Goal: Task Accomplishment & Management: Use online tool/utility

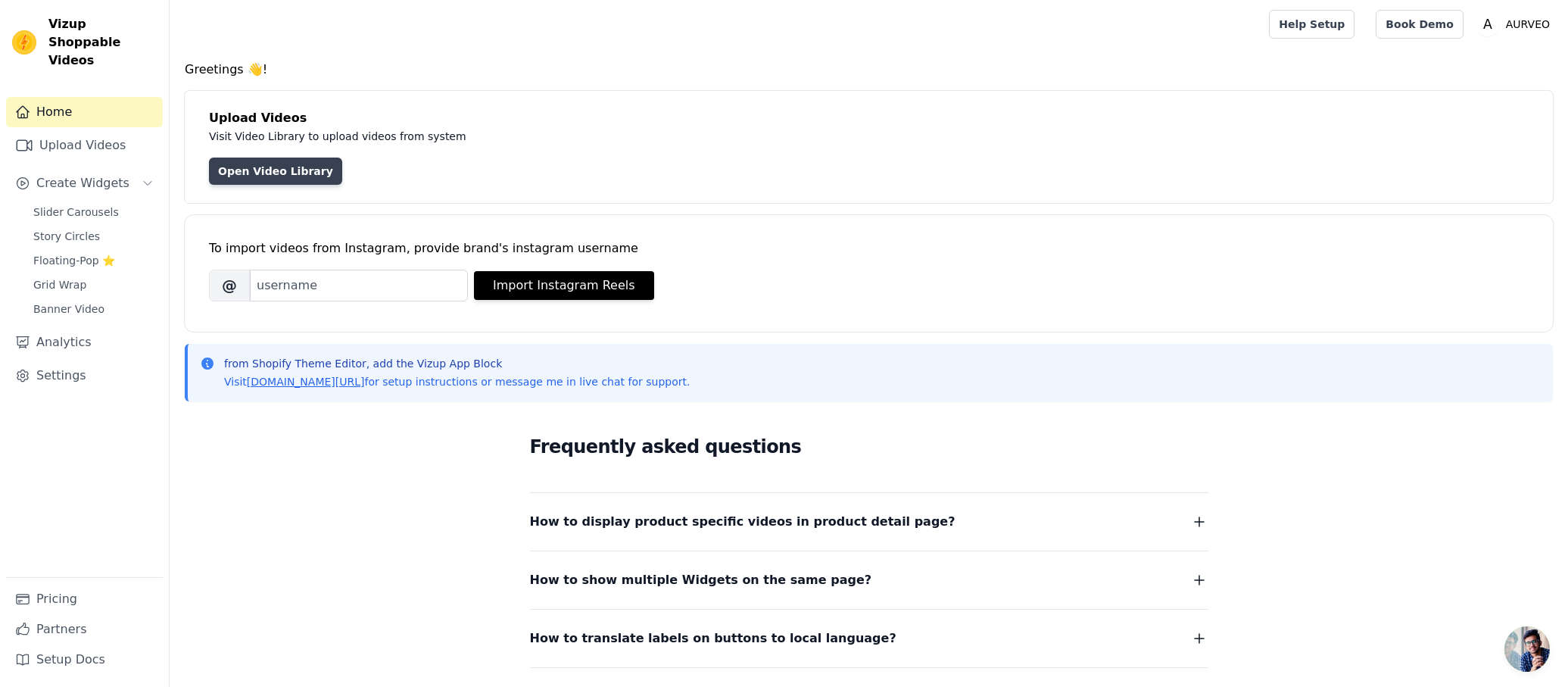
click at [306, 165] on link "Open Video Library" at bounding box center [276, 171] width 133 height 27
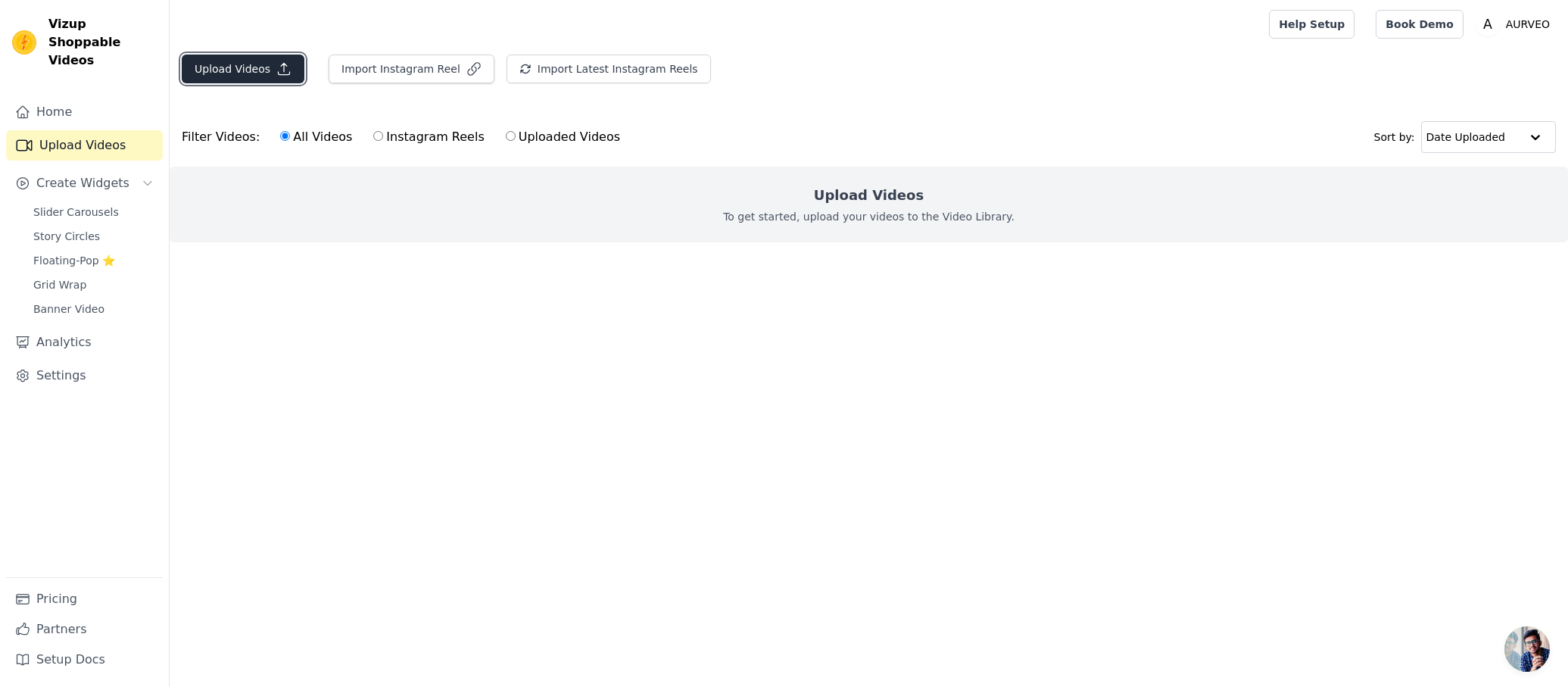
click at [299, 66] on button "Upload Videos" at bounding box center [243, 69] width 123 height 29
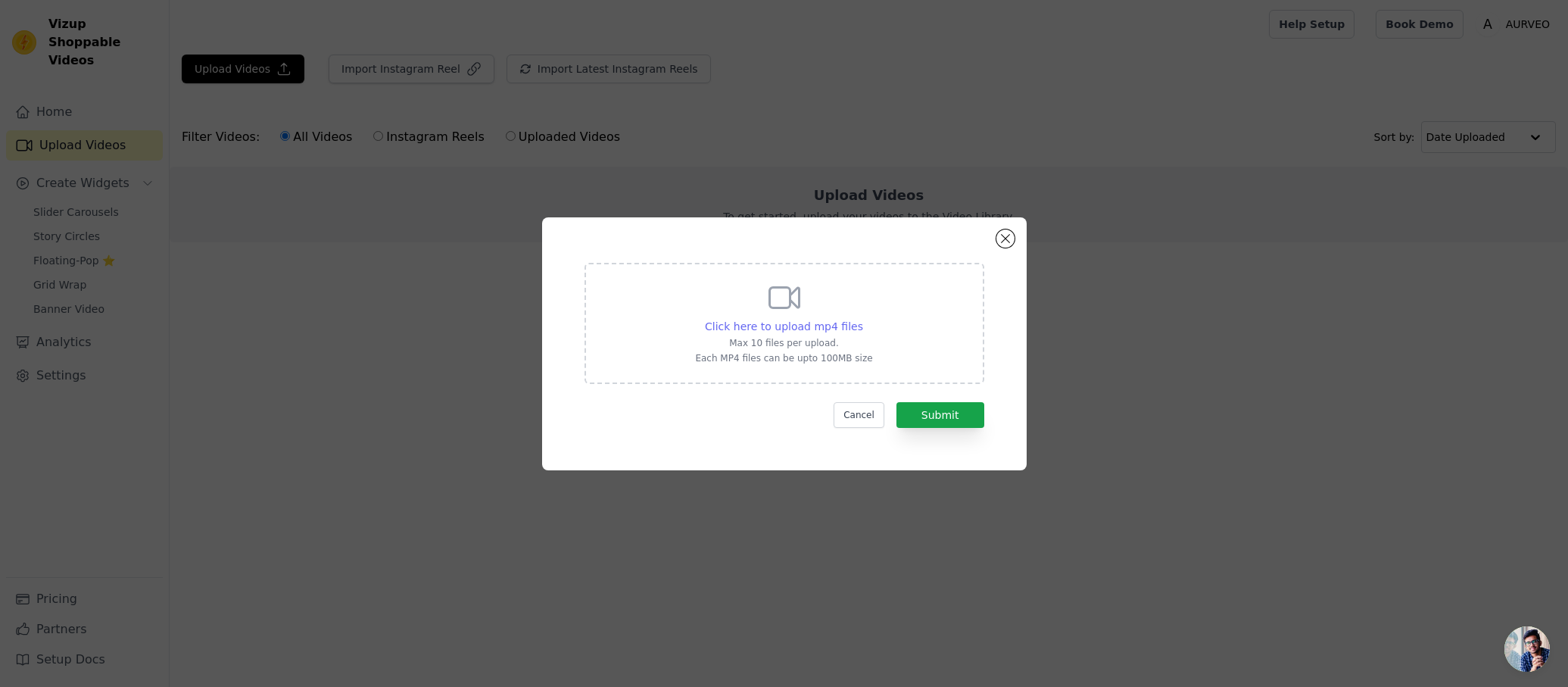
click at [754, 321] on span "Click here to upload mp4 files" at bounding box center [783, 327] width 158 height 12
click at [862, 318] on input "Click here to upload mp4 files Max 10 files per upload. Each MP4 files can be u…" at bounding box center [862, 318] width 1 height 1
type input "C:\fakepath\Travel- overlay 01.mp4"
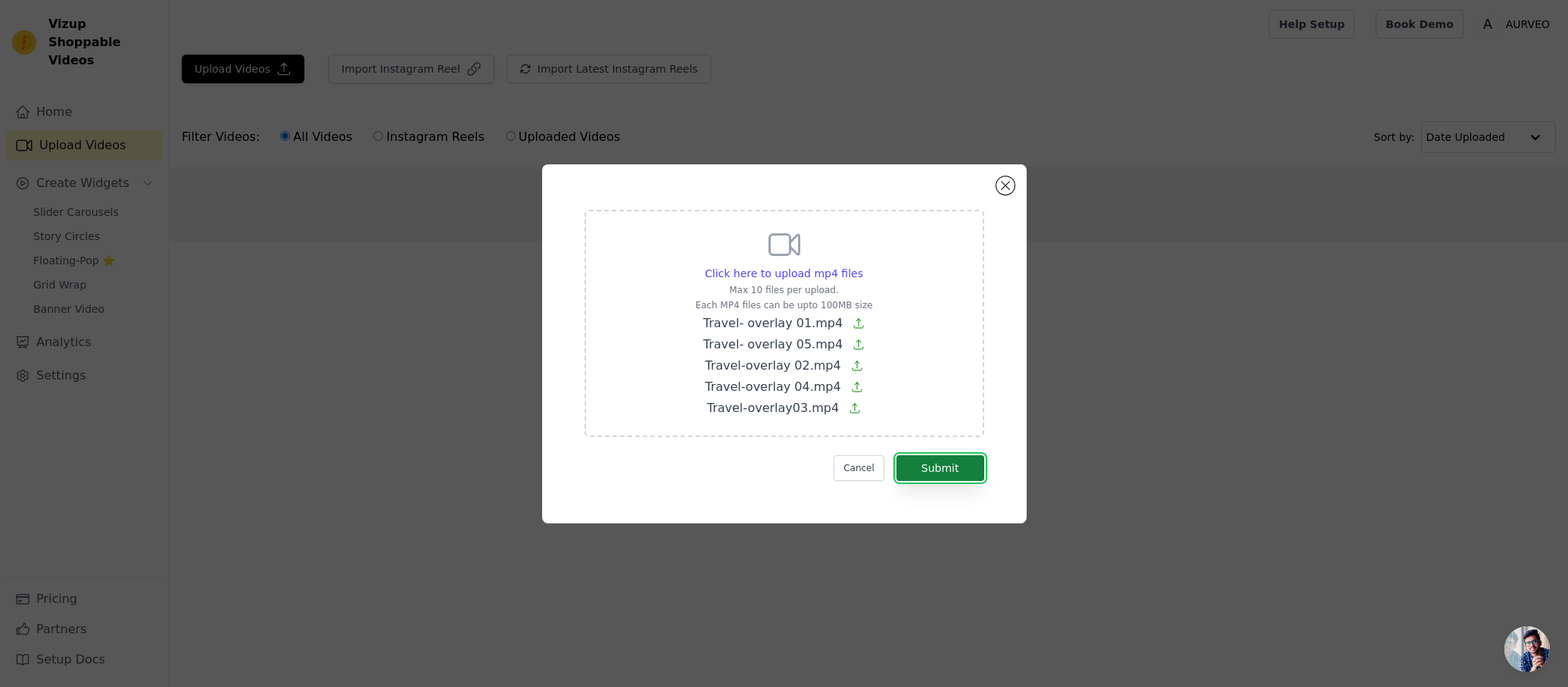
click at [950, 479] on button "Submit" at bounding box center [940, 468] width 87 height 26
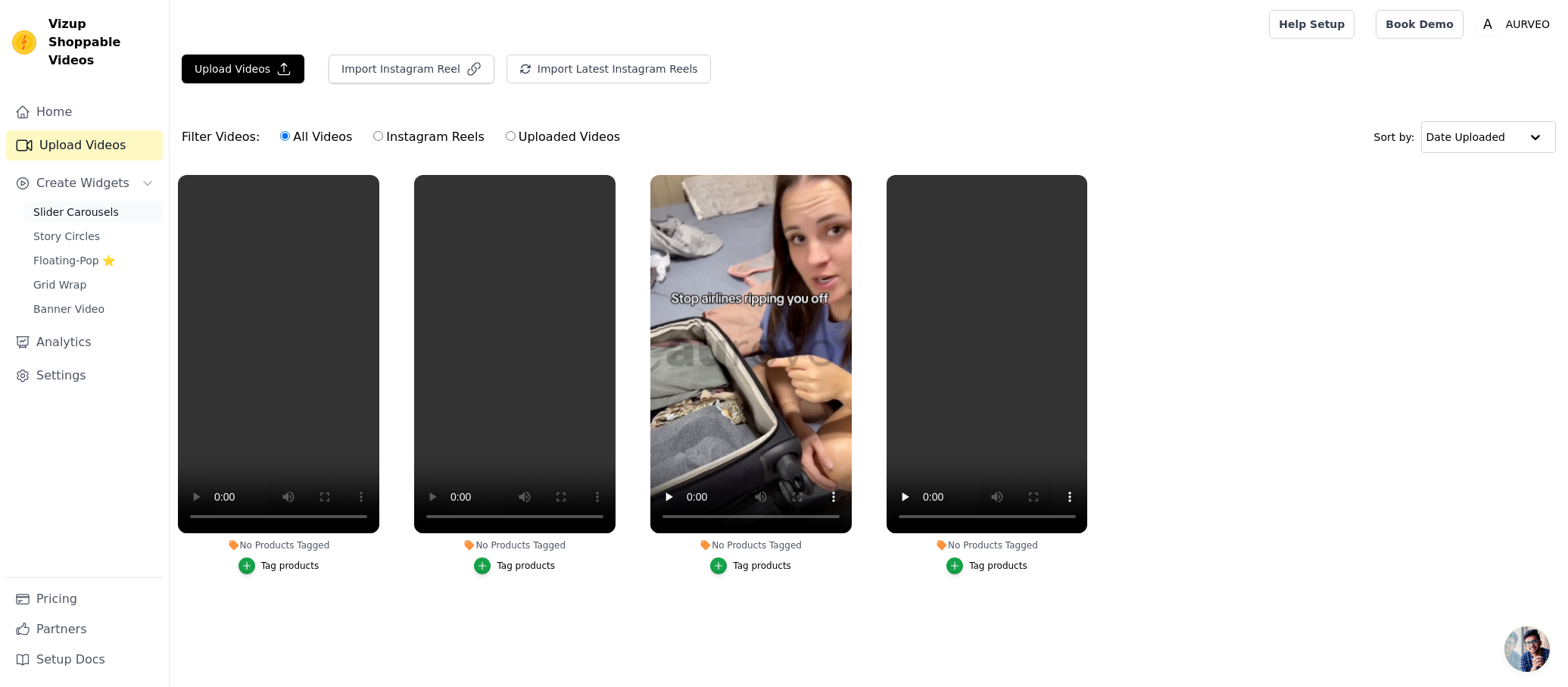
click at [91, 205] on span "Slider Carousels" at bounding box center [76, 211] width 85 height 15
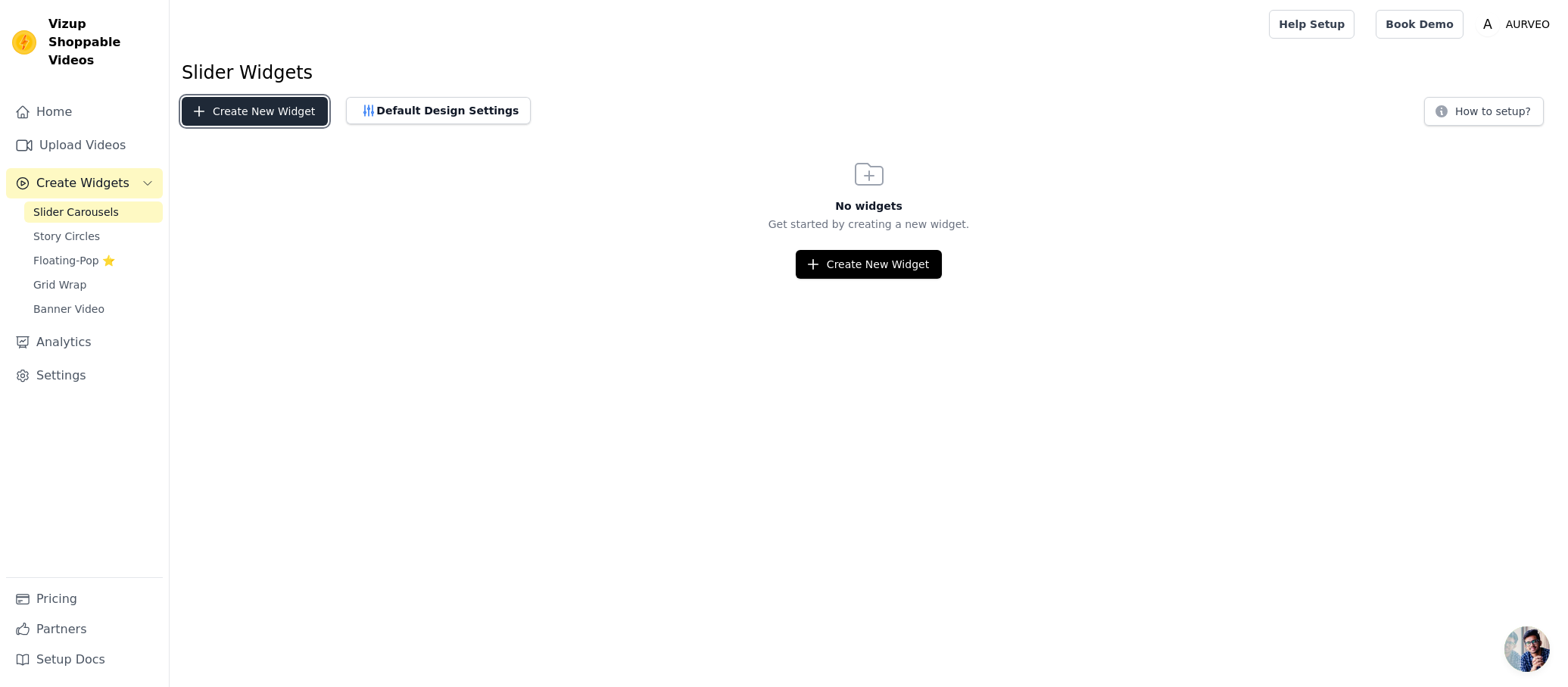
click at [247, 107] on button "Create New Widget" at bounding box center [254, 111] width 146 height 29
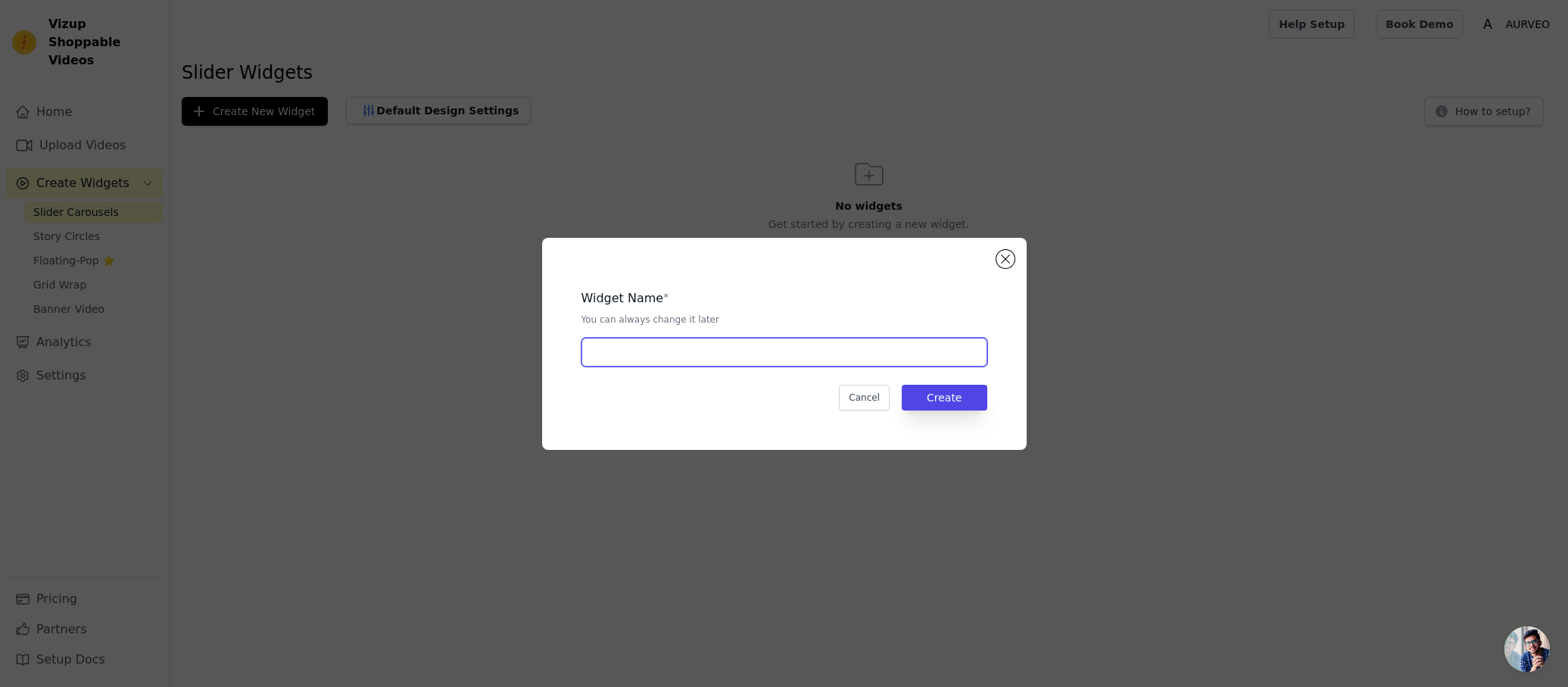
click at [767, 344] on input "text" at bounding box center [784, 351] width 406 height 29
type input "travel"
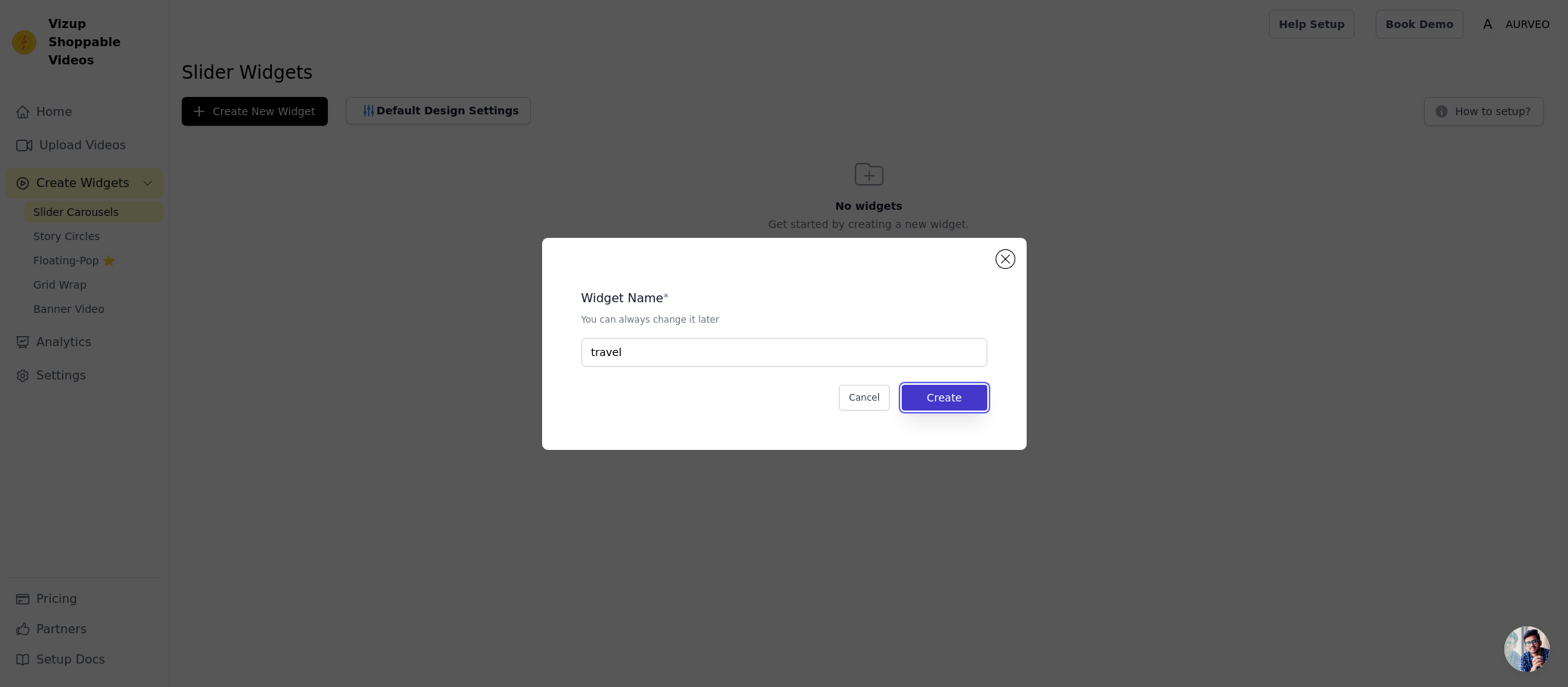
click at [972, 385] on button "Create" at bounding box center [944, 397] width 85 height 26
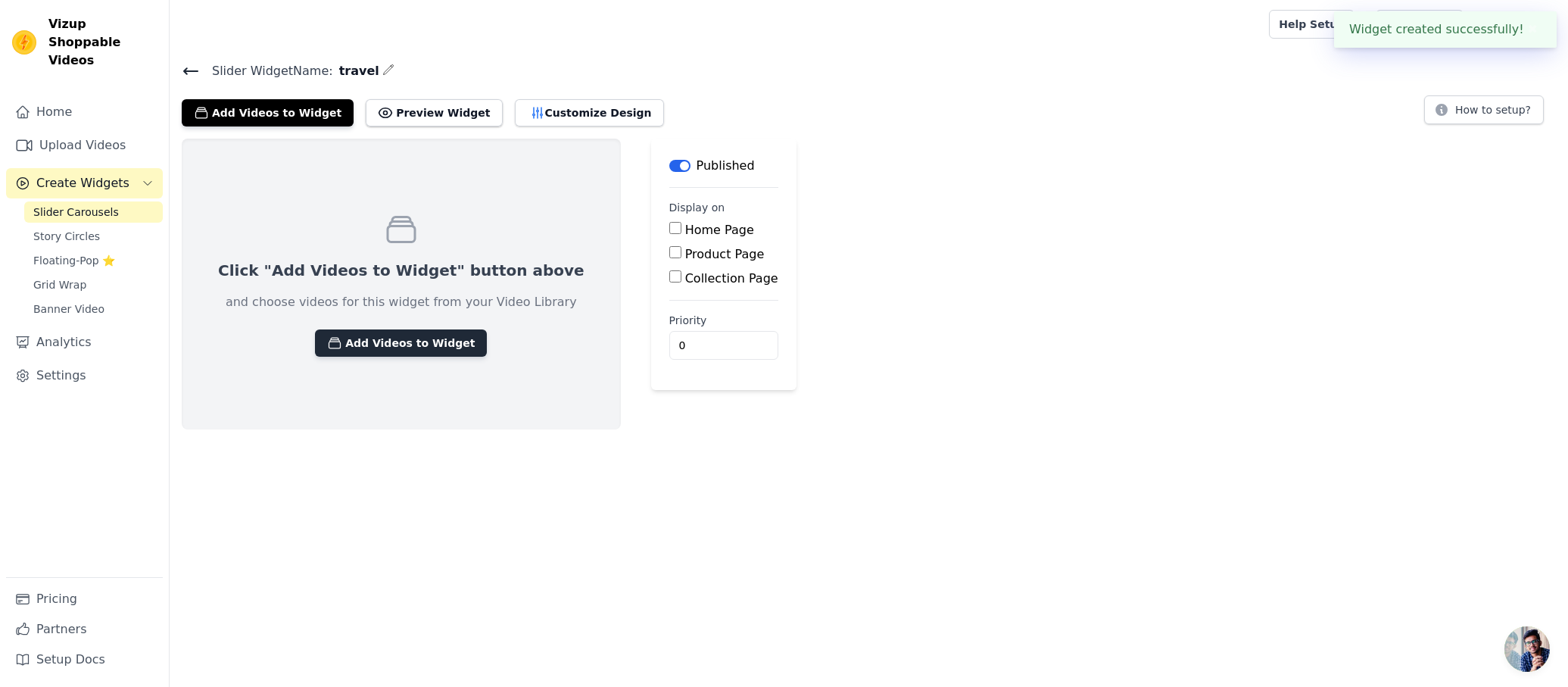
click at [415, 330] on button "Add Videos to Widget" at bounding box center [400, 343] width 172 height 27
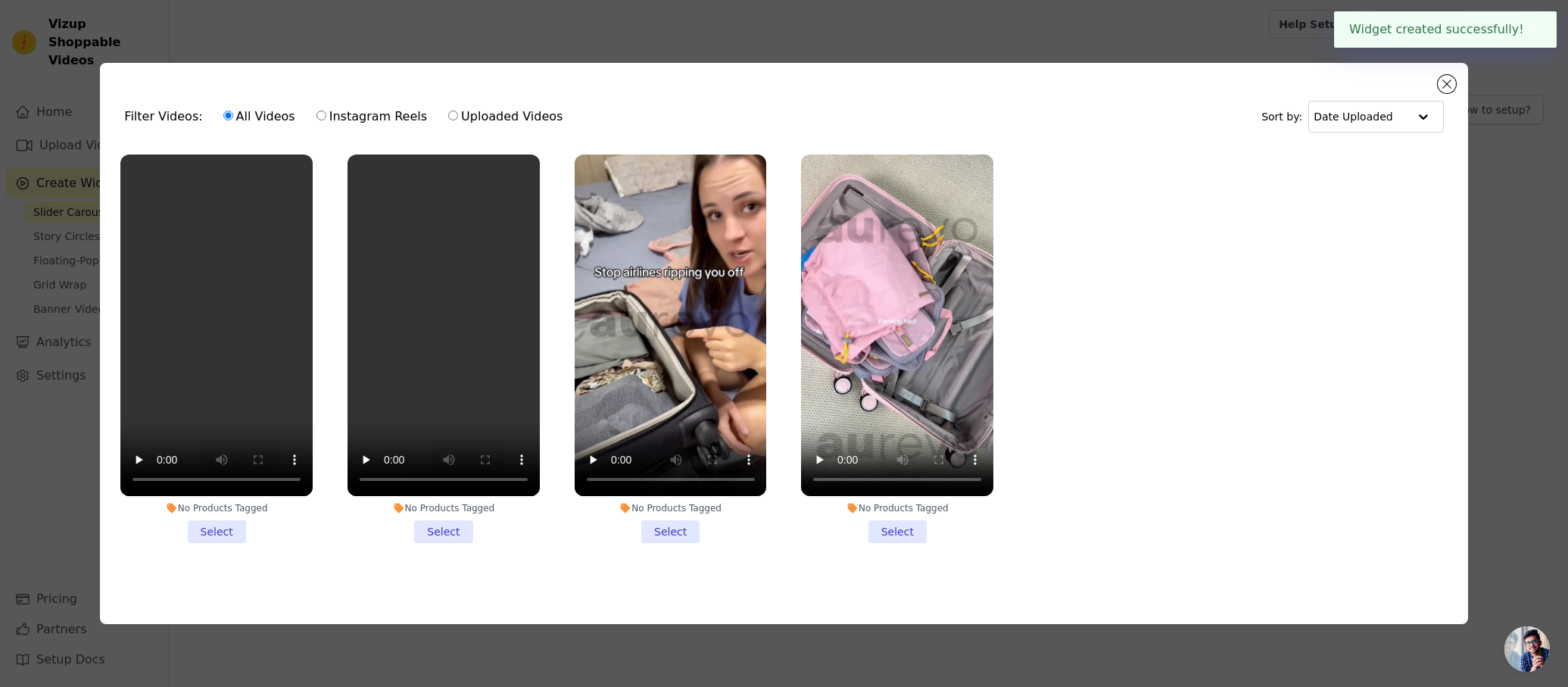
click at [215, 518] on li "No Products Tagged Select" at bounding box center [216, 348] width 193 height 388
click at [0, 0] on input "No Products Tagged Select" at bounding box center [0, 0] width 0 height 0
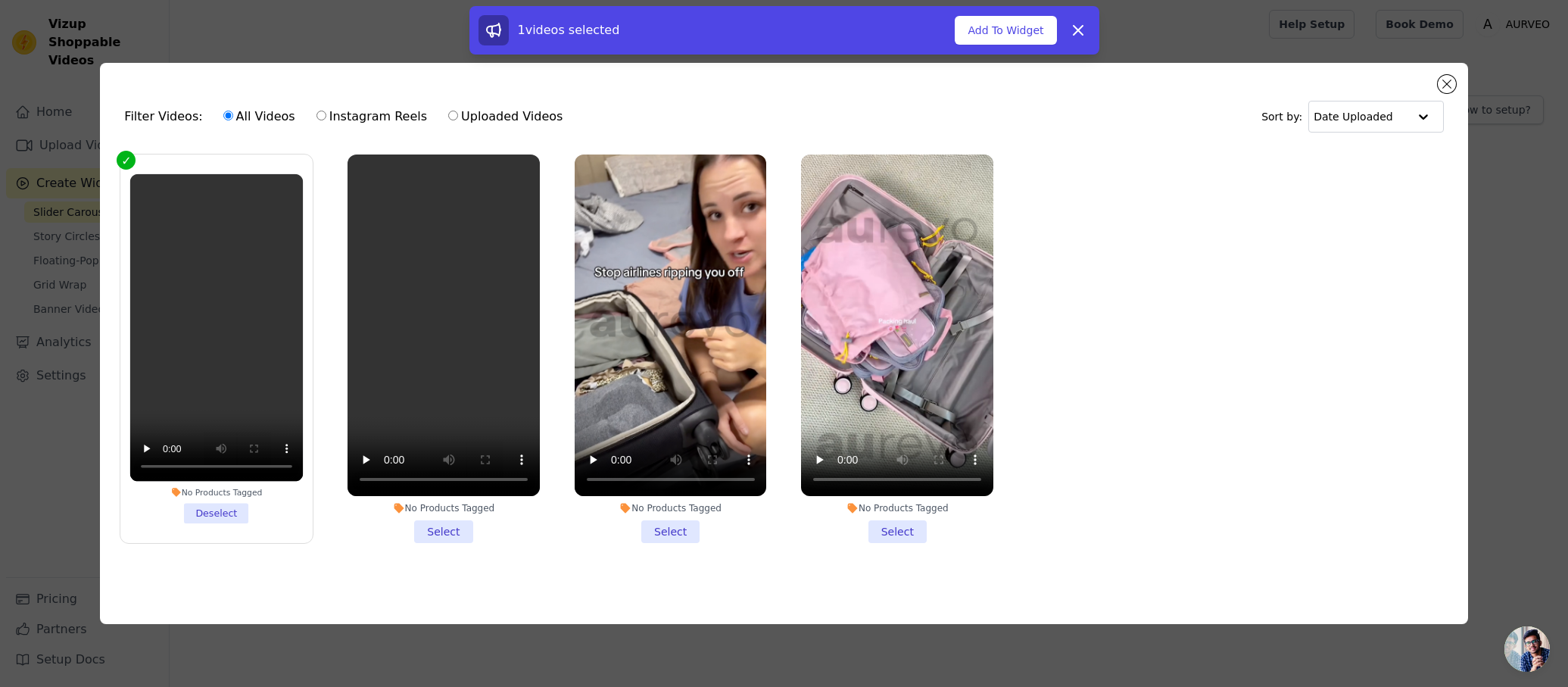
click at [436, 535] on li "No Products Tagged Select" at bounding box center [444, 348] width 193 height 388
click at [0, 0] on input "No Products Tagged Select" at bounding box center [0, 0] width 0 height 0
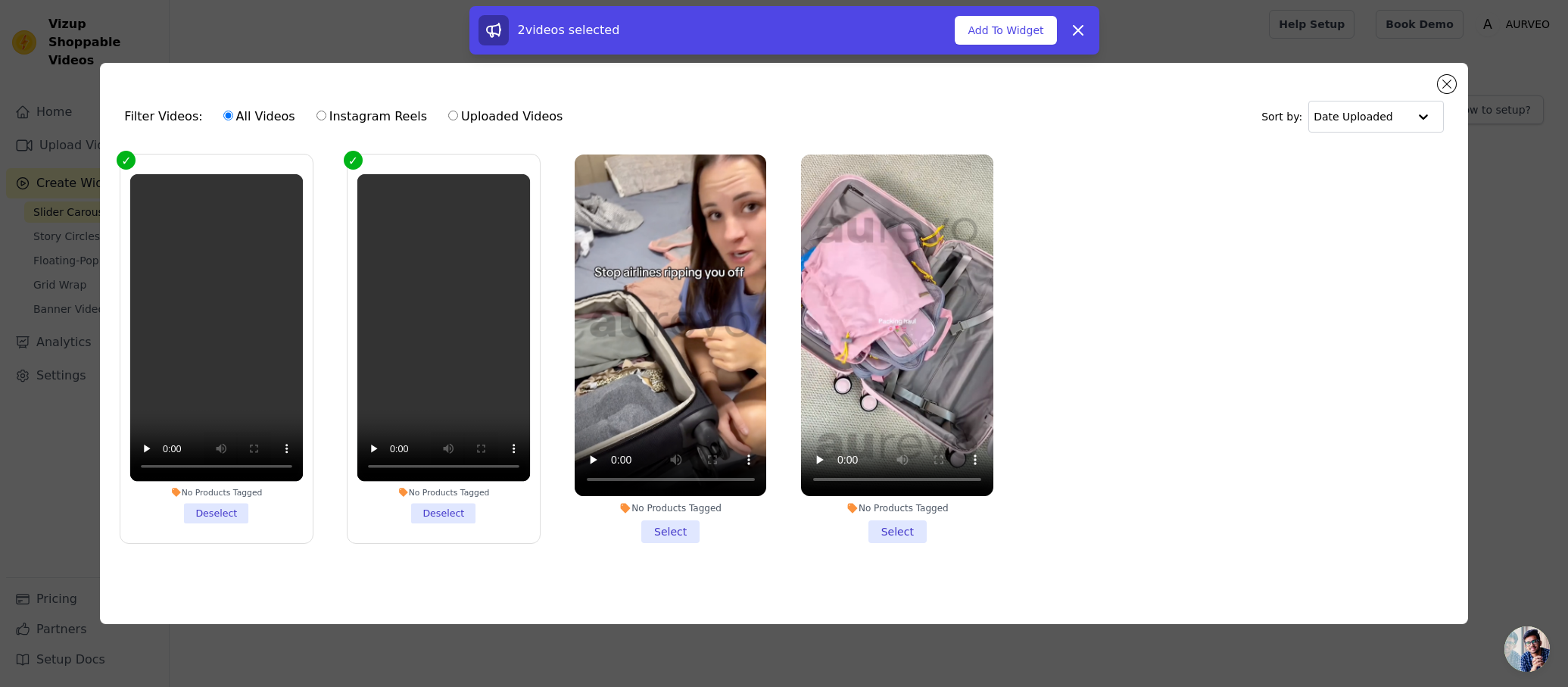
click at [658, 525] on li "No Products Tagged Select" at bounding box center [671, 348] width 193 height 388
click at [0, 0] on input "No Products Tagged Select" at bounding box center [0, 0] width 0 height 0
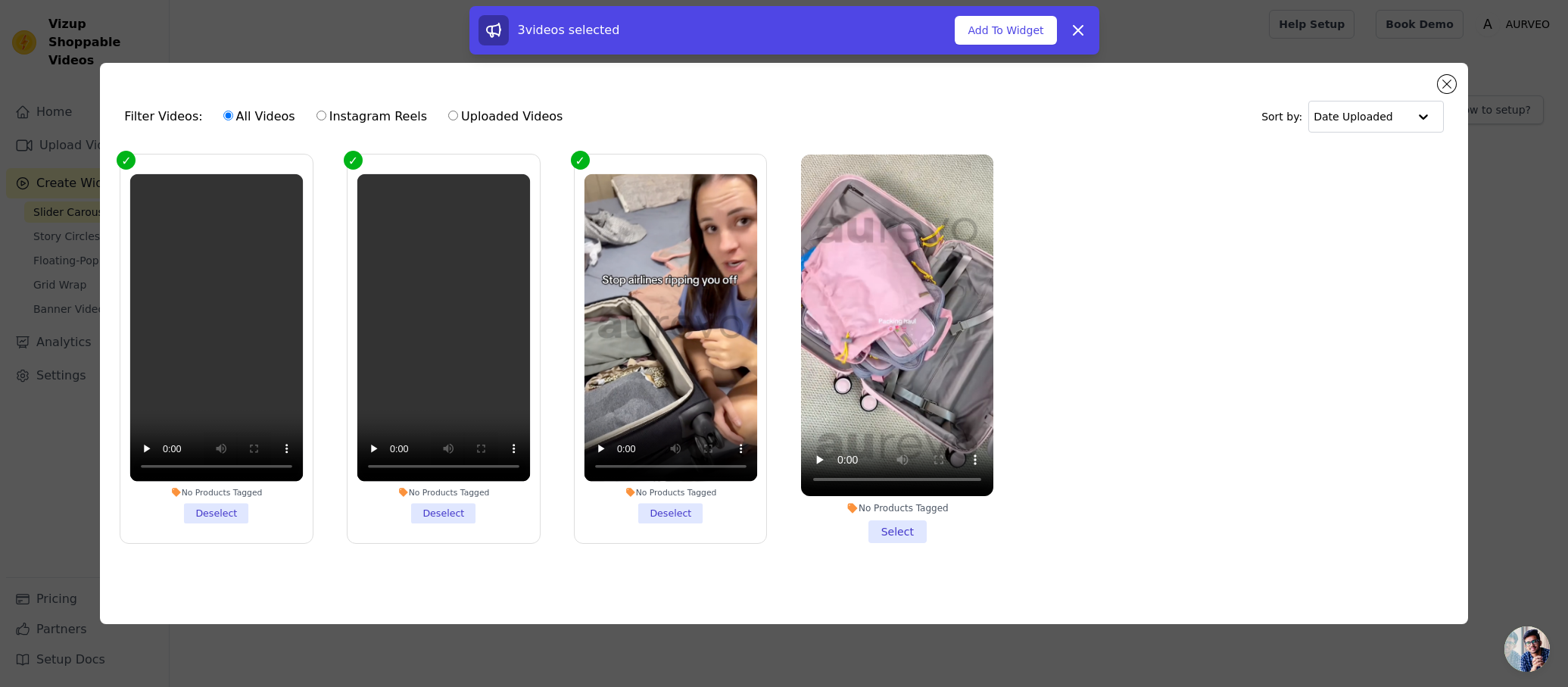
click at [890, 531] on li "No Products Tagged Select" at bounding box center [897, 348] width 193 height 388
click at [0, 0] on input "No Products Tagged Select" at bounding box center [0, 0] width 0 height 0
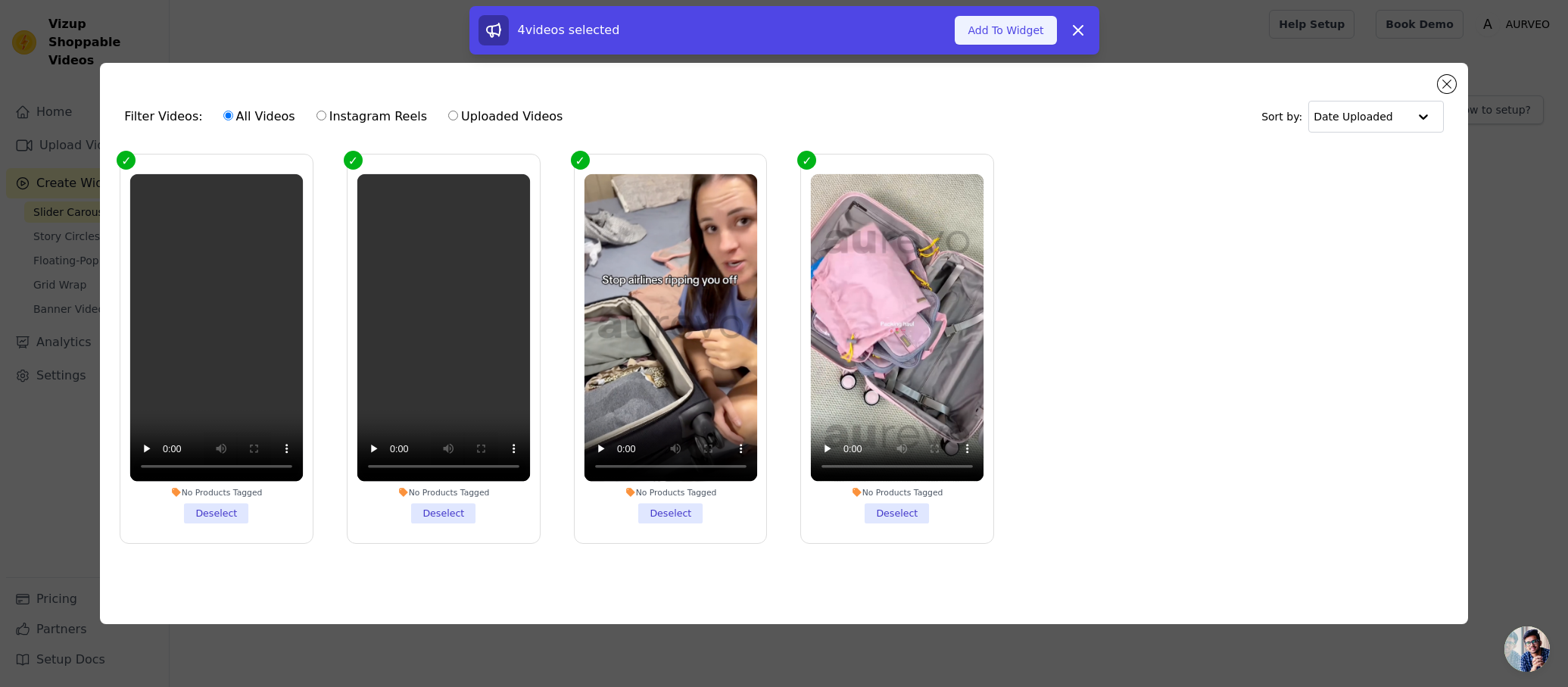
click at [1011, 30] on button "Add To Widget" at bounding box center [1005, 30] width 101 height 29
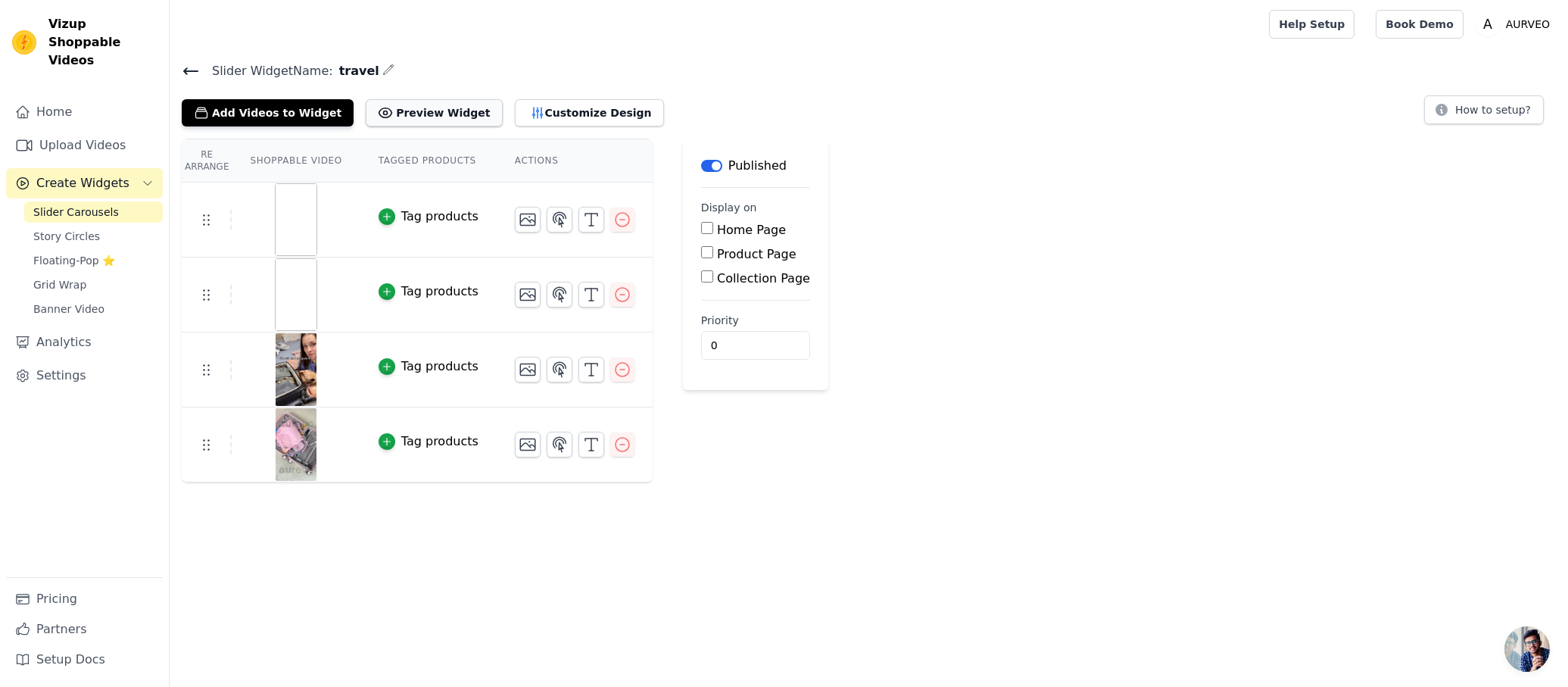
click at [375, 119] on button "Preview Widget" at bounding box center [433, 112] width 136 height 27
click at [547, 125] on button "Customize Design" at bounding box center [589, 112] width 149 height 27
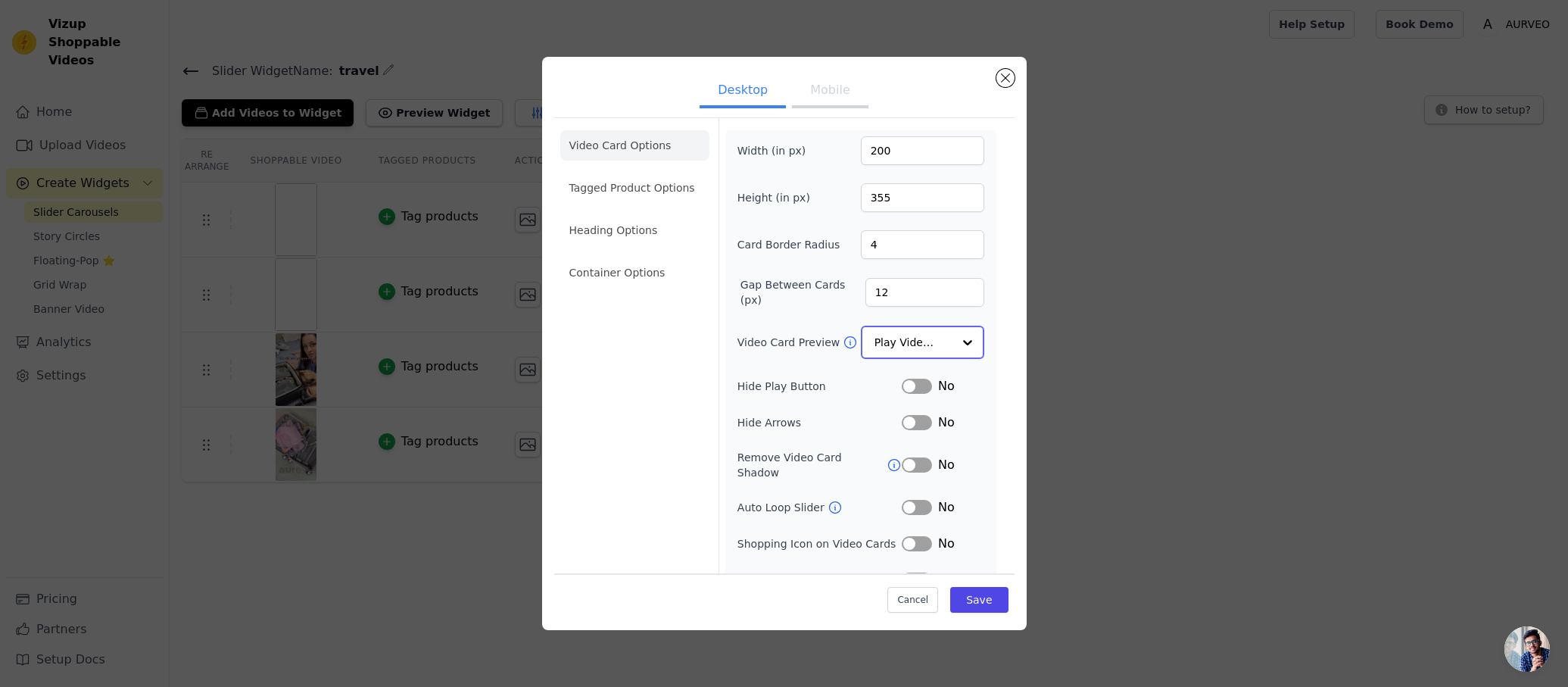
click at [901, 339] on input "Video Card Preview" at bounding box center [913, 343] width 78 height 31
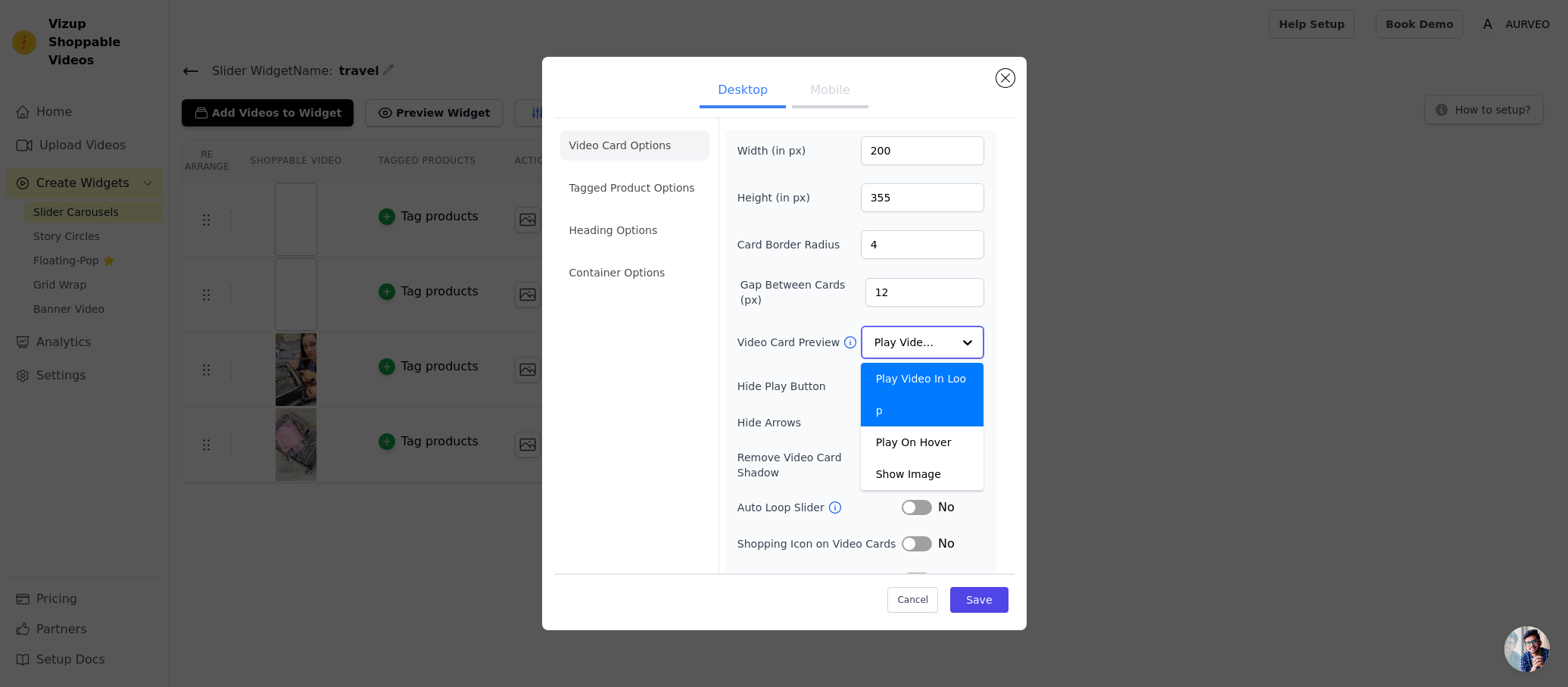
click at [901, 339] on input "Video Card Preview" at bounding box center [913, 343] width 78 height 31
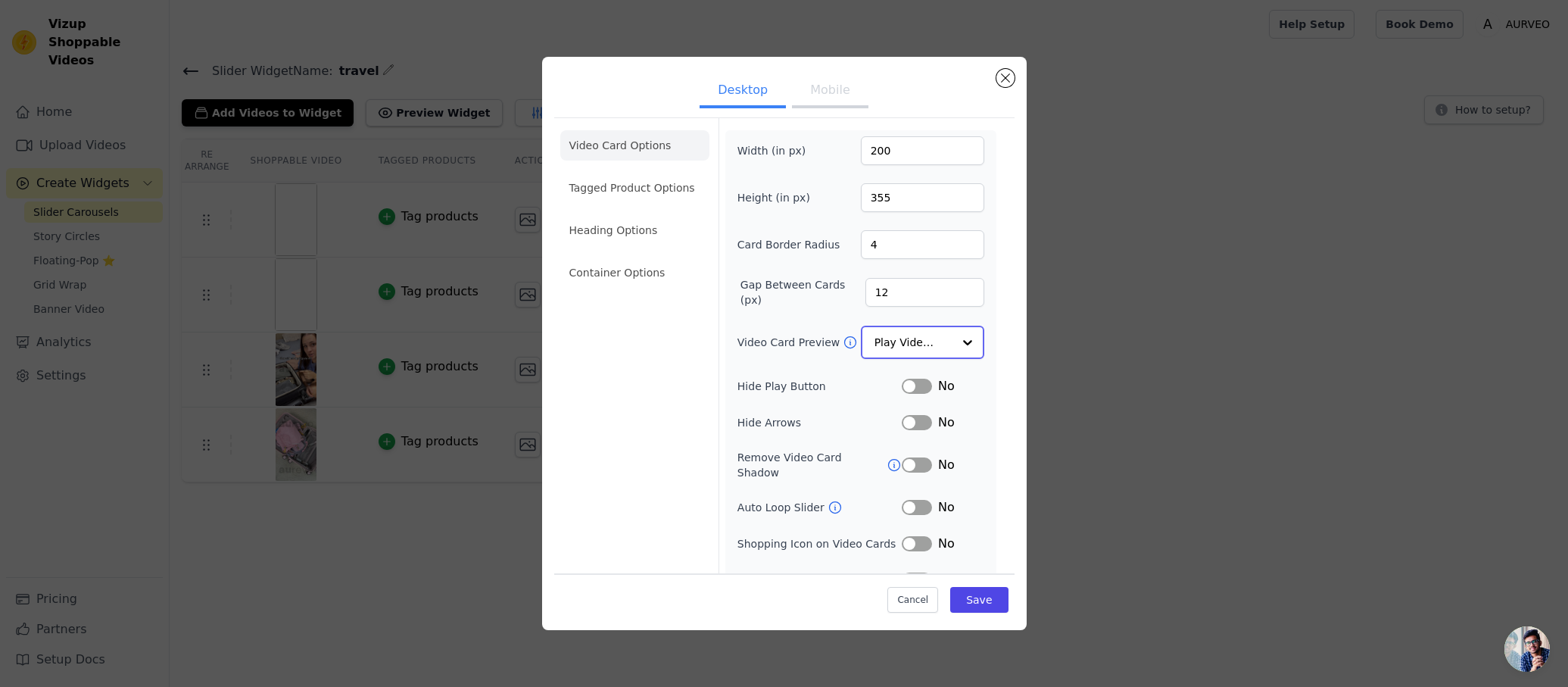
click at [901, 339] on input "Video Card Preview" at bounding box center [913, 343] width 78 height 31
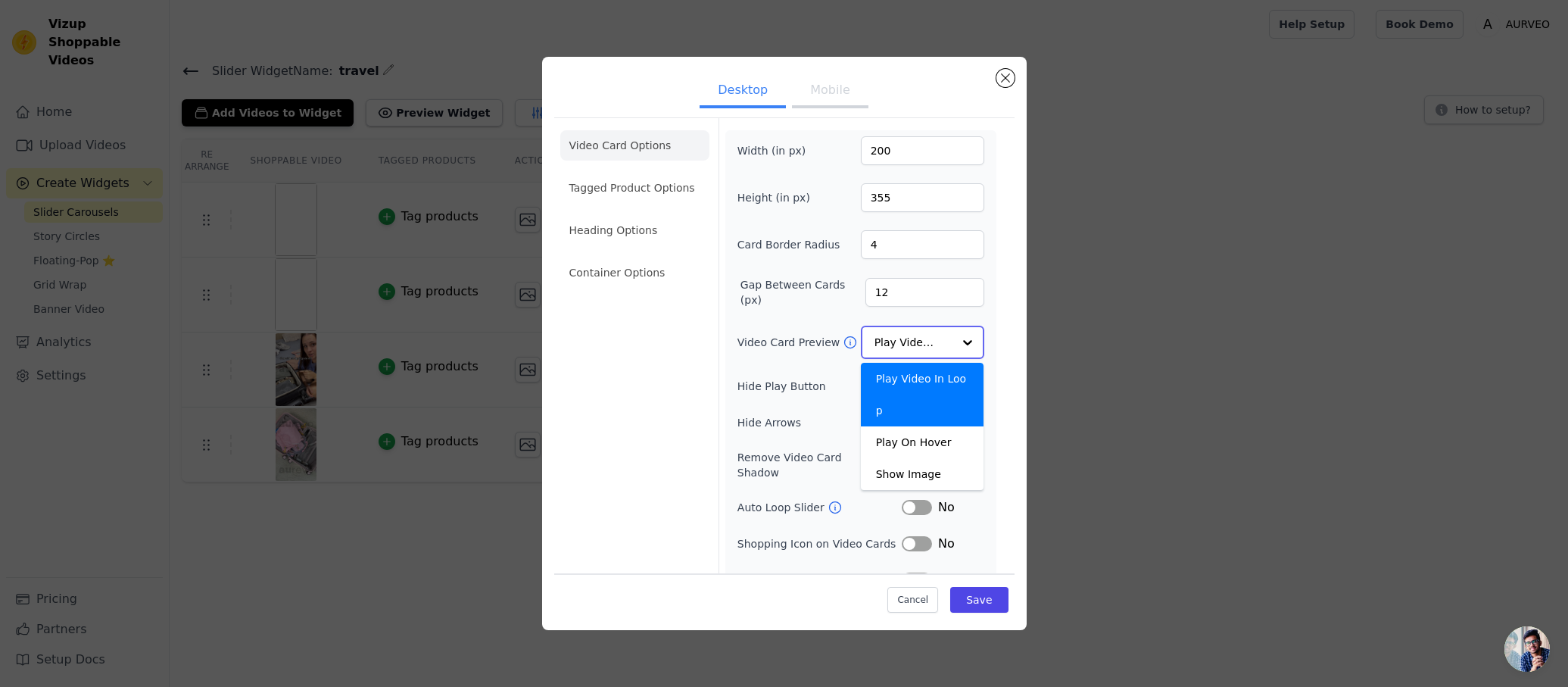
click at [903, 341] on input "Video Card Preview" at bounding box center [913, 343] width 78 height 31
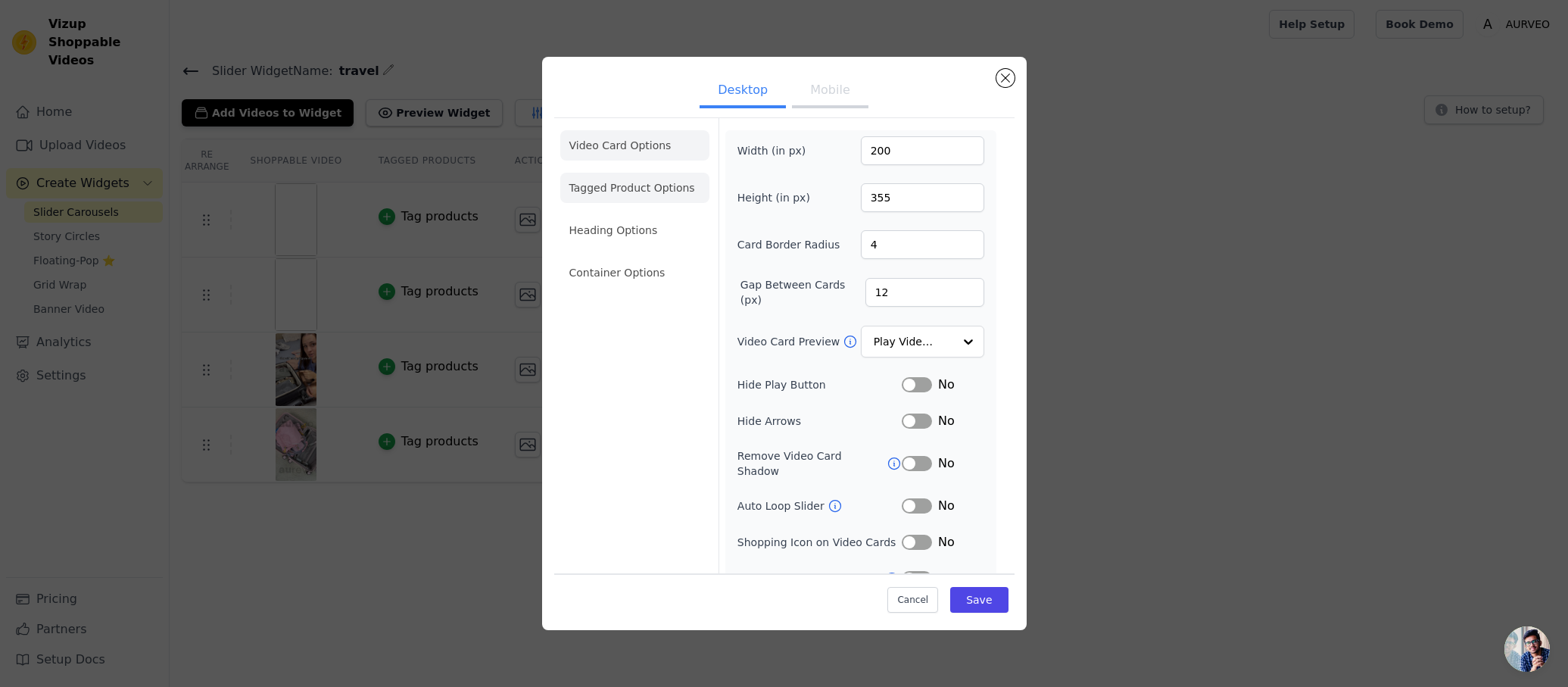
click at [636, 257] on li "Tagged Product Options" at bounding box center [634, 272] width 149 height 31
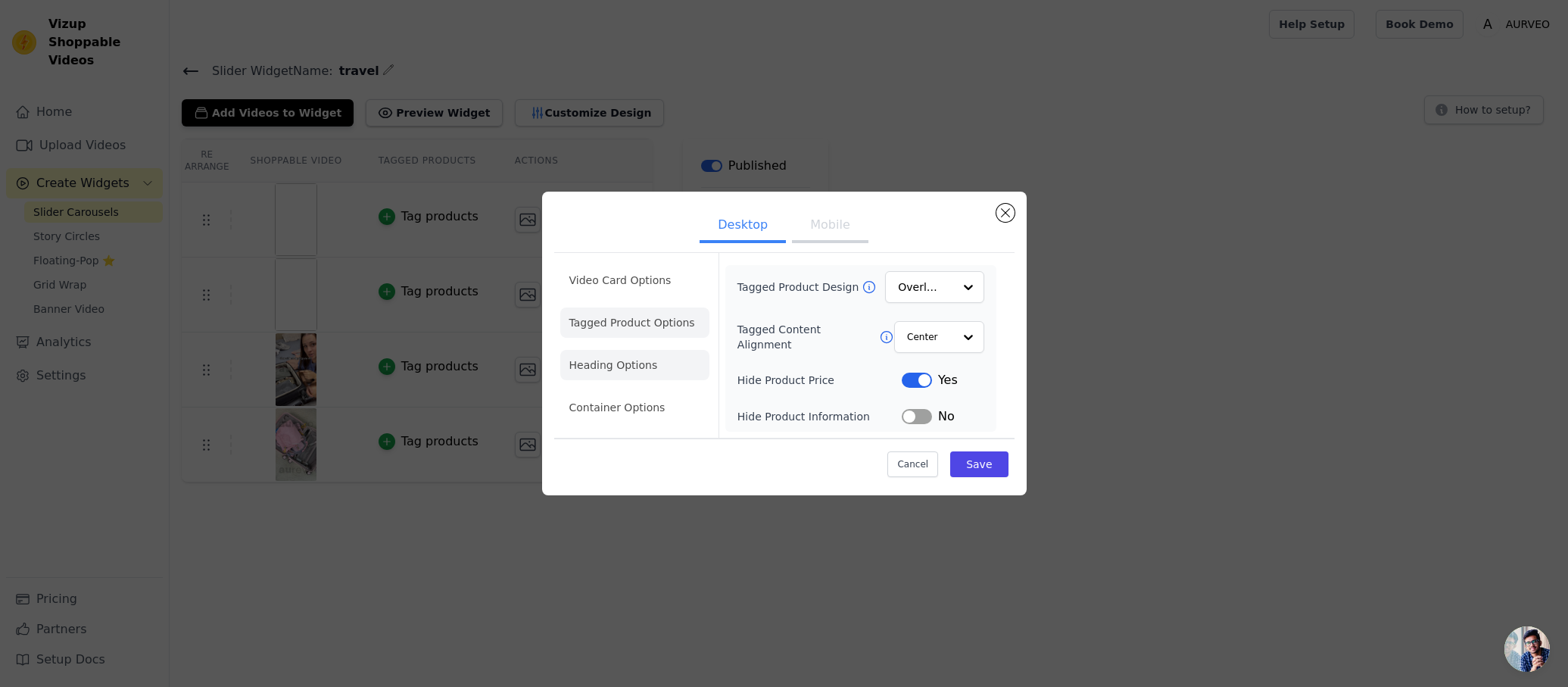
click at [631, 360] on li "Heading Options" at bounding box center [634, 364] width 149 height 31
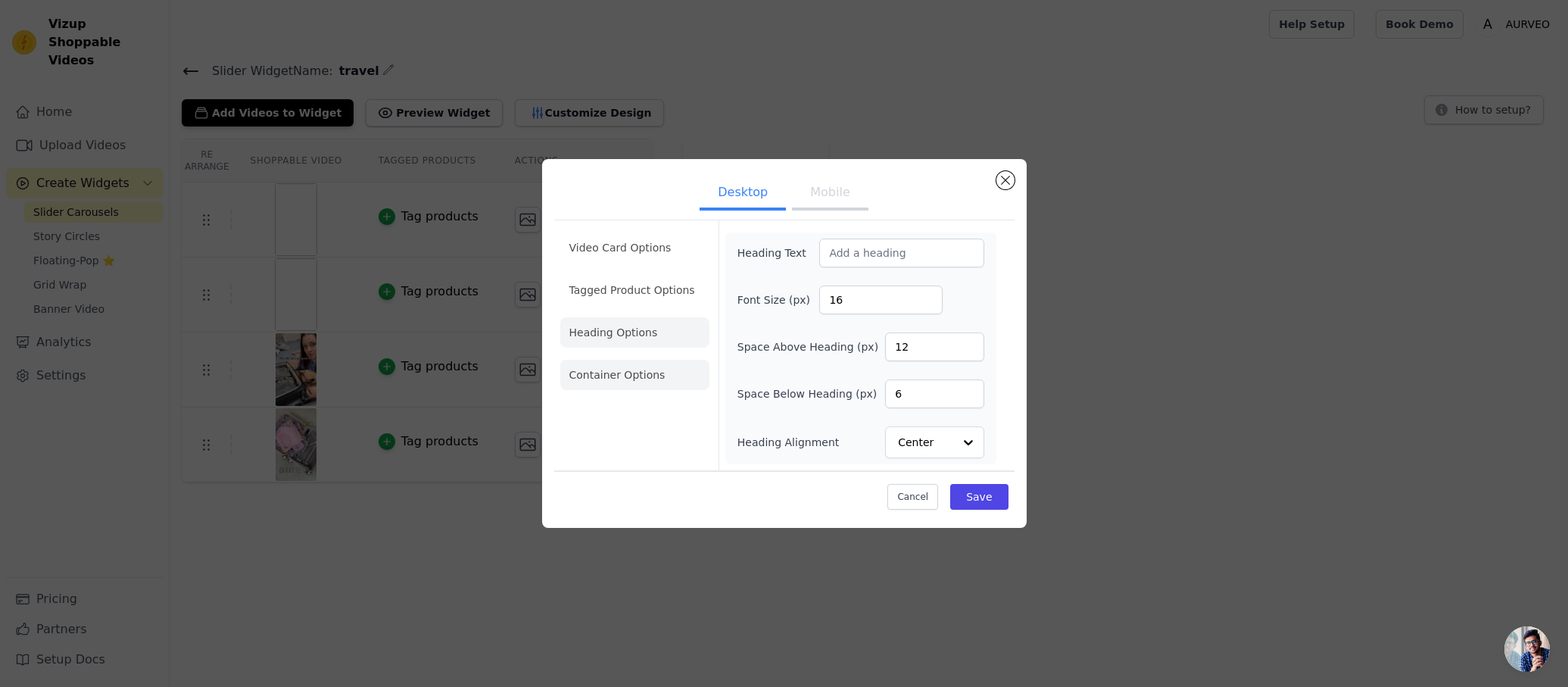
click at [644, 371] on li "Container Options" at bounding box center [634, 374] width 149 height 31
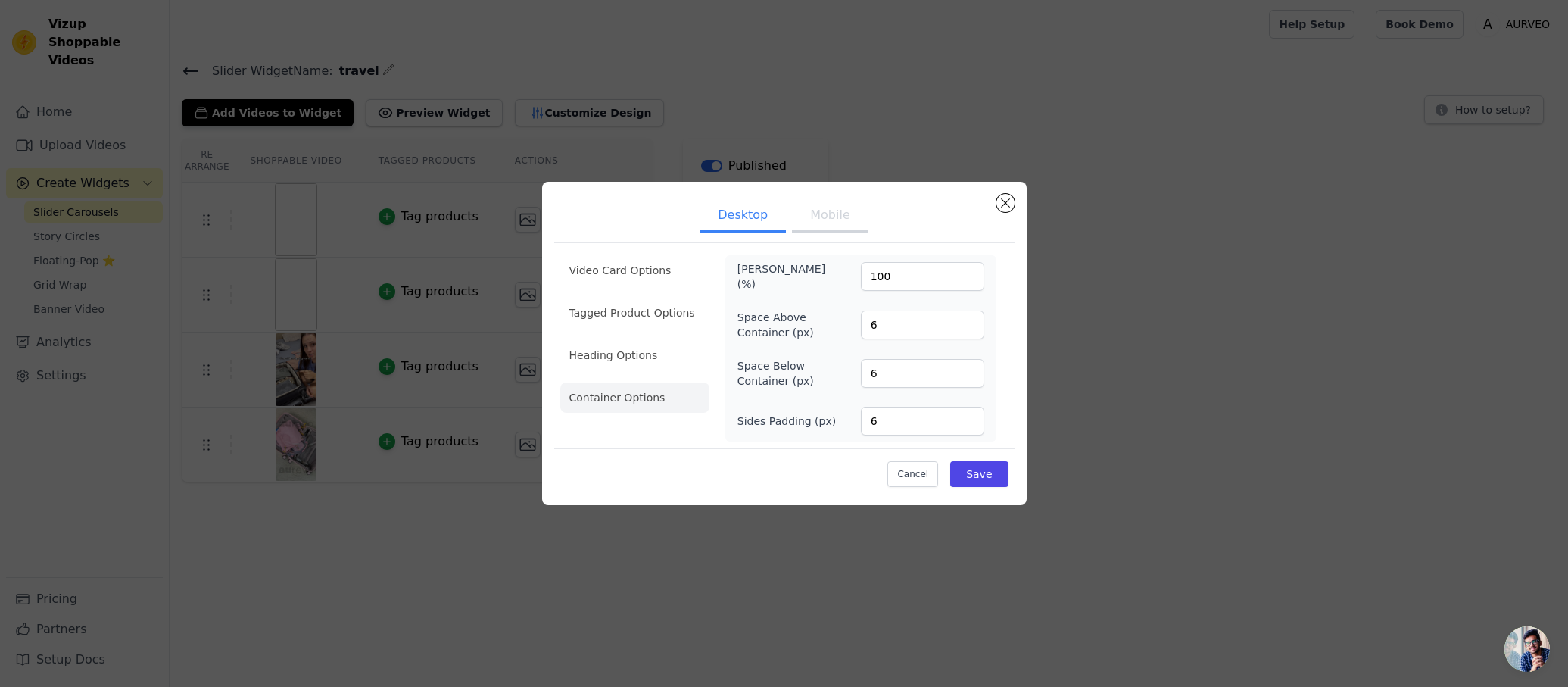
click at [850, 215] on button "Mobile" at bounding box center [830, 216] width 75 height 34
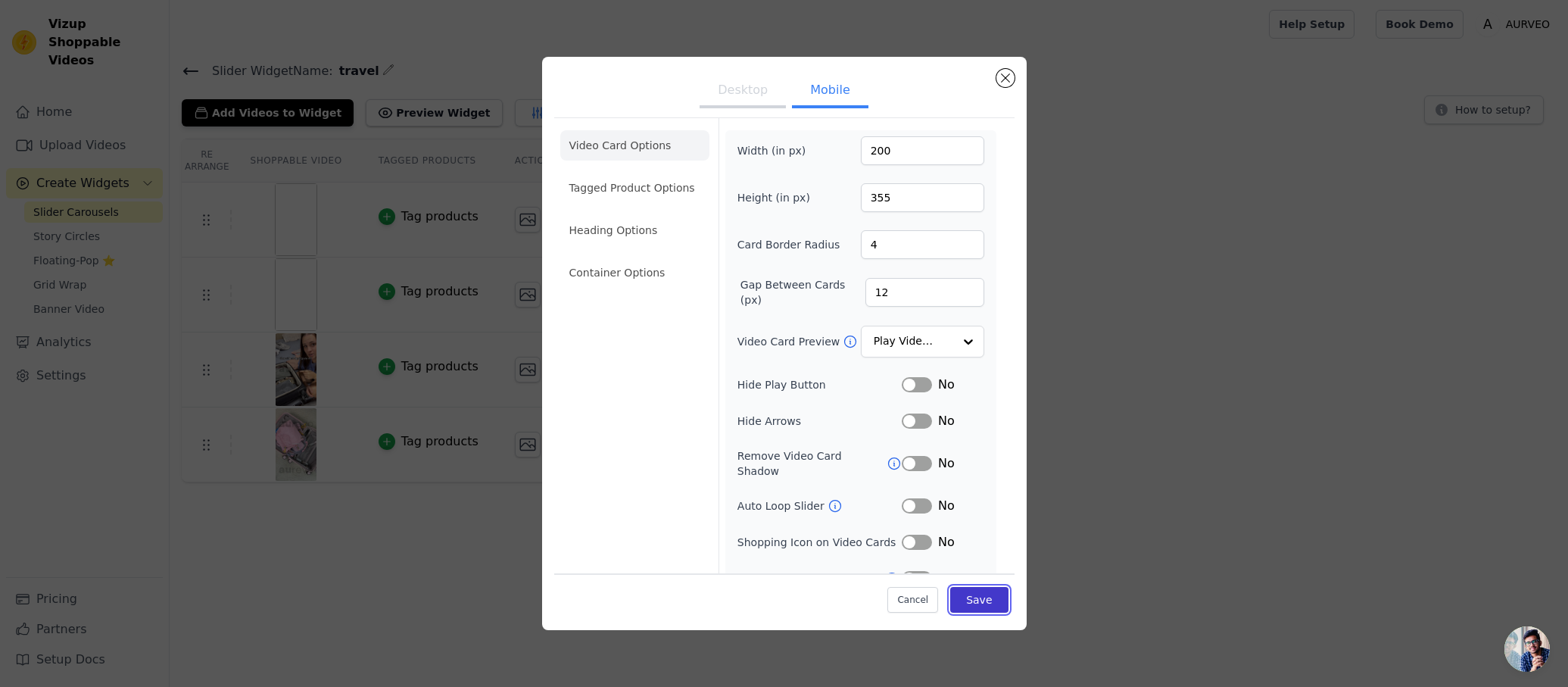
click at [959, 596] on button "Save" at bounding box center [979, 599] width 58 height 26
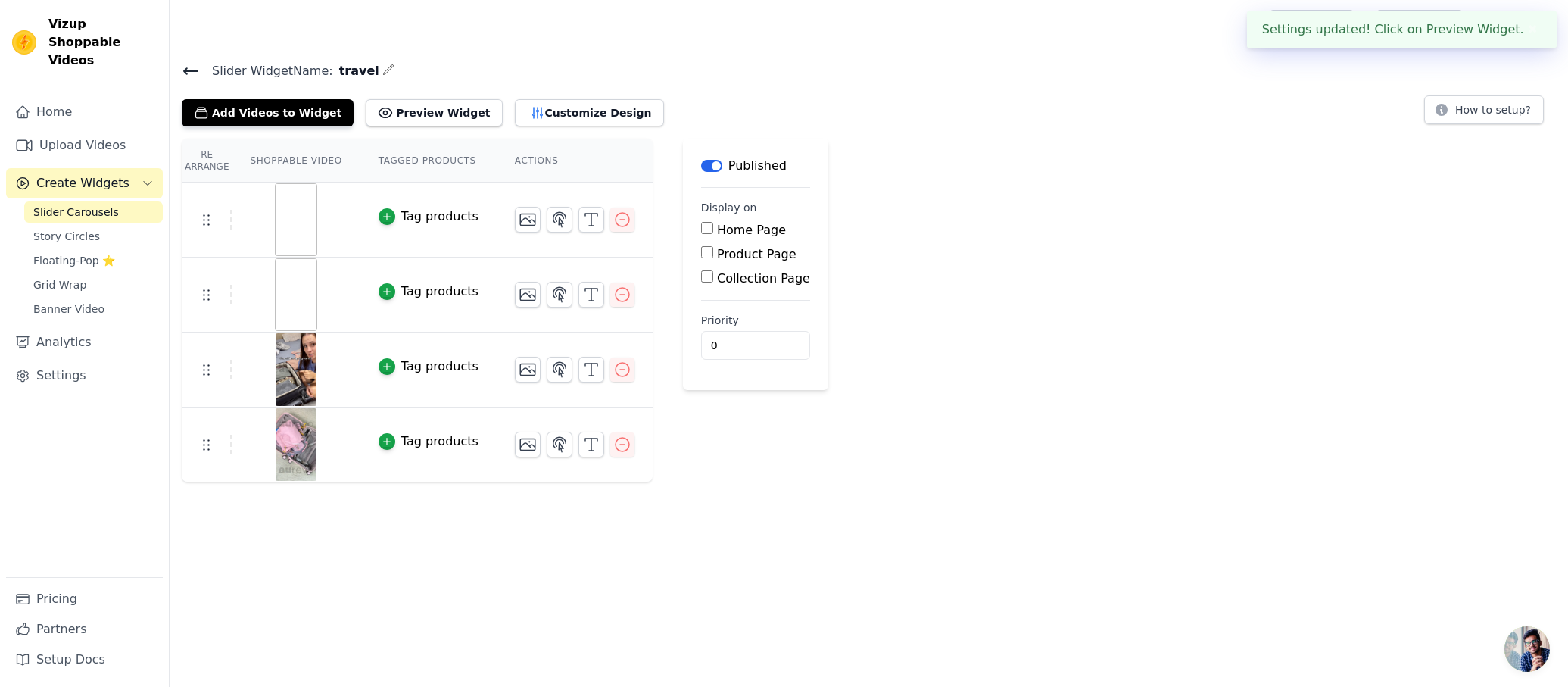
click at [307, 219] on img at bounding box center [296, 219] width 43 height 72
click at [314, 286] on img at bounding box center [296, 294] width 43 height 72
click at [310, 364] on img at bounding box center [296, 369] width 43 height 72
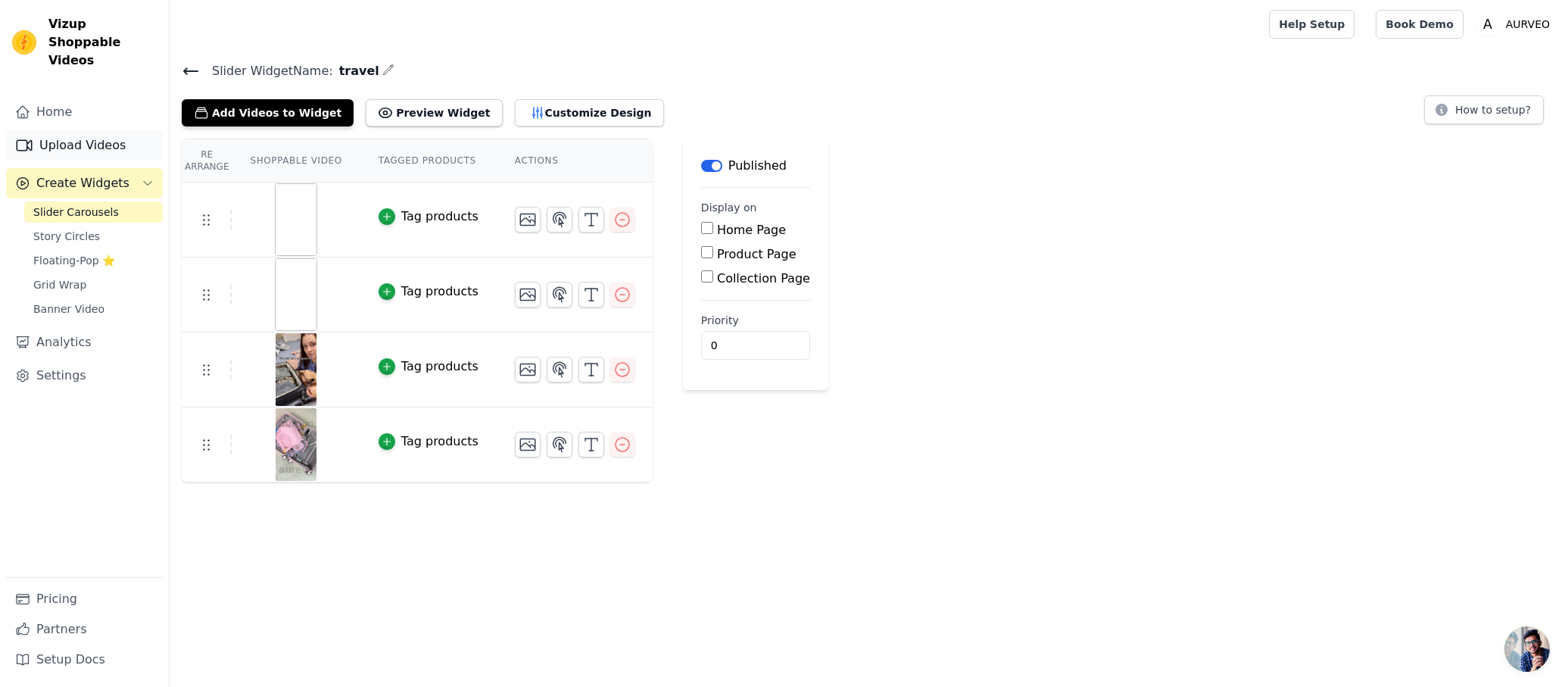
click at [71, 137] on link "Upload Videos" at bounding box center [84, 145] width 157 height 31
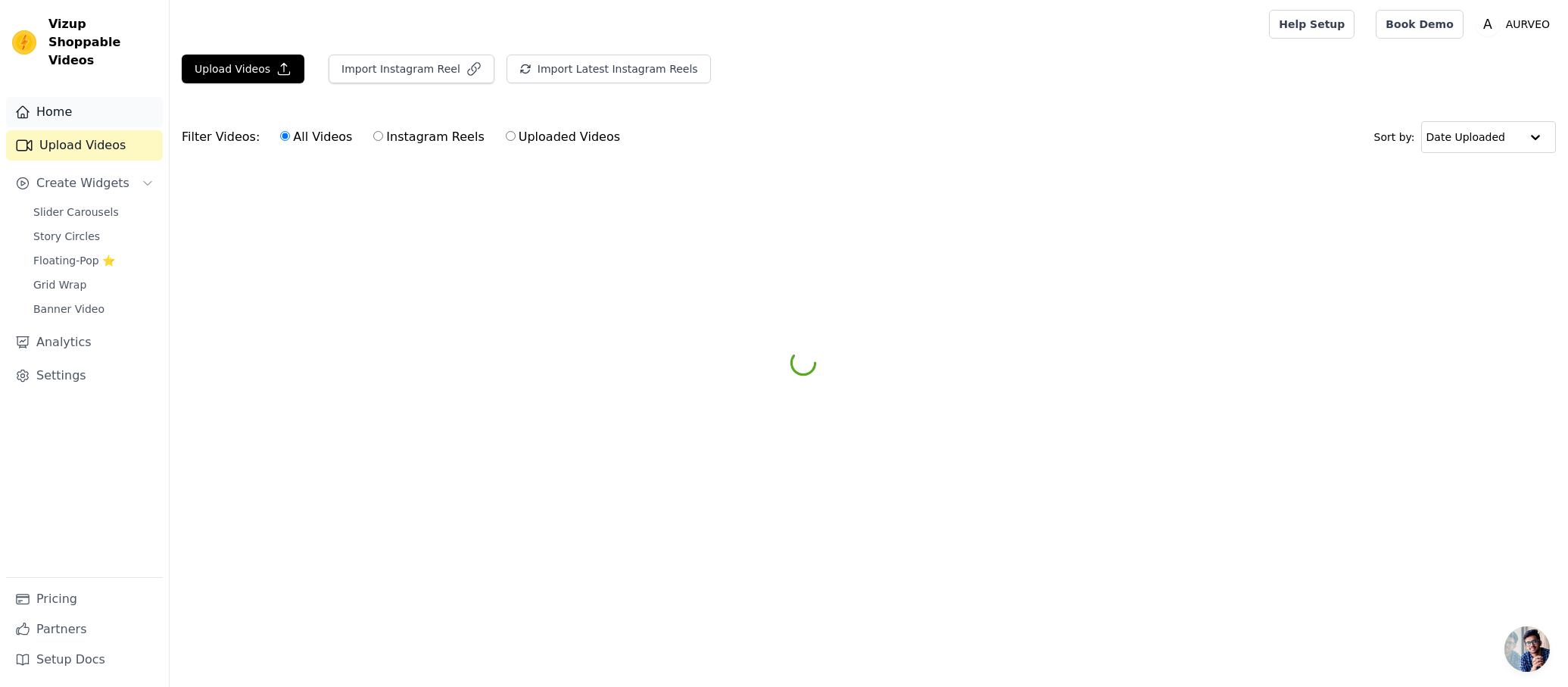
click at [89, 101] on link "Home" at bounding box center [84, 112] width 157 height 31
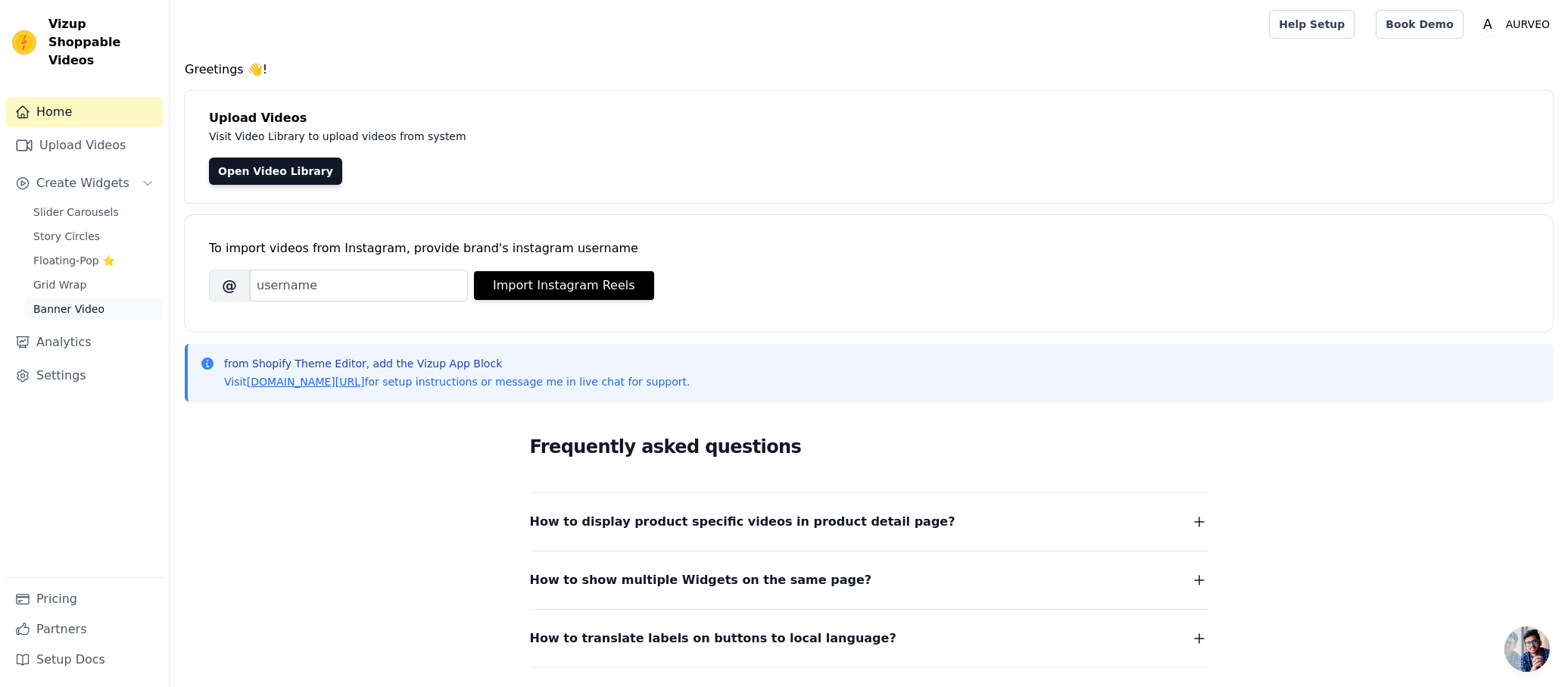
click at [71, 302] on span "Banner Video" at bounding box center [69, 309] width 71 height 15
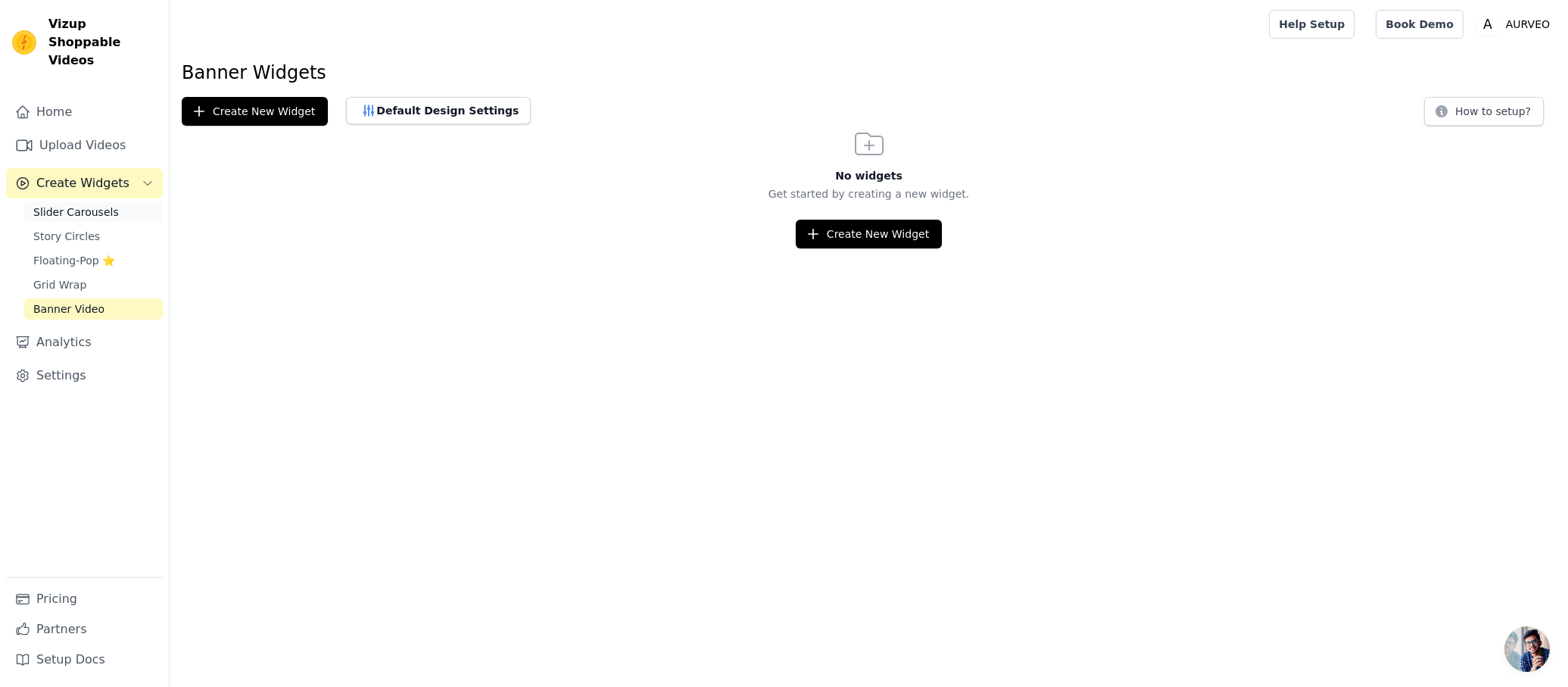
click at [65, 205] on span "Slider Carousels" at bounding box center [76, 211] width 85 height 15
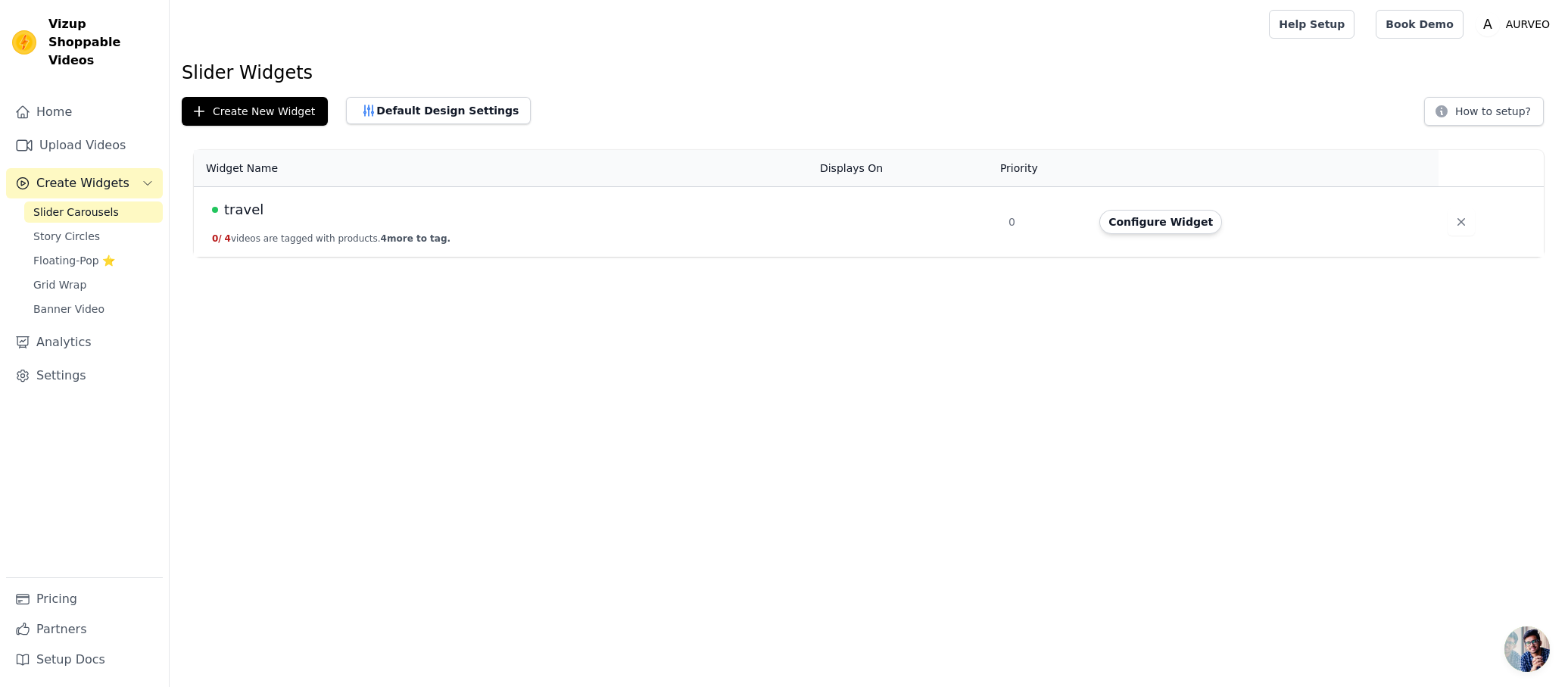
click at [440, 218] on div "travel" at bounding box center [507, 209] width 589 height 21
click at [1173, 217] on button "Configure Widget" at bounding box center [1161, 221] width 123 height 24
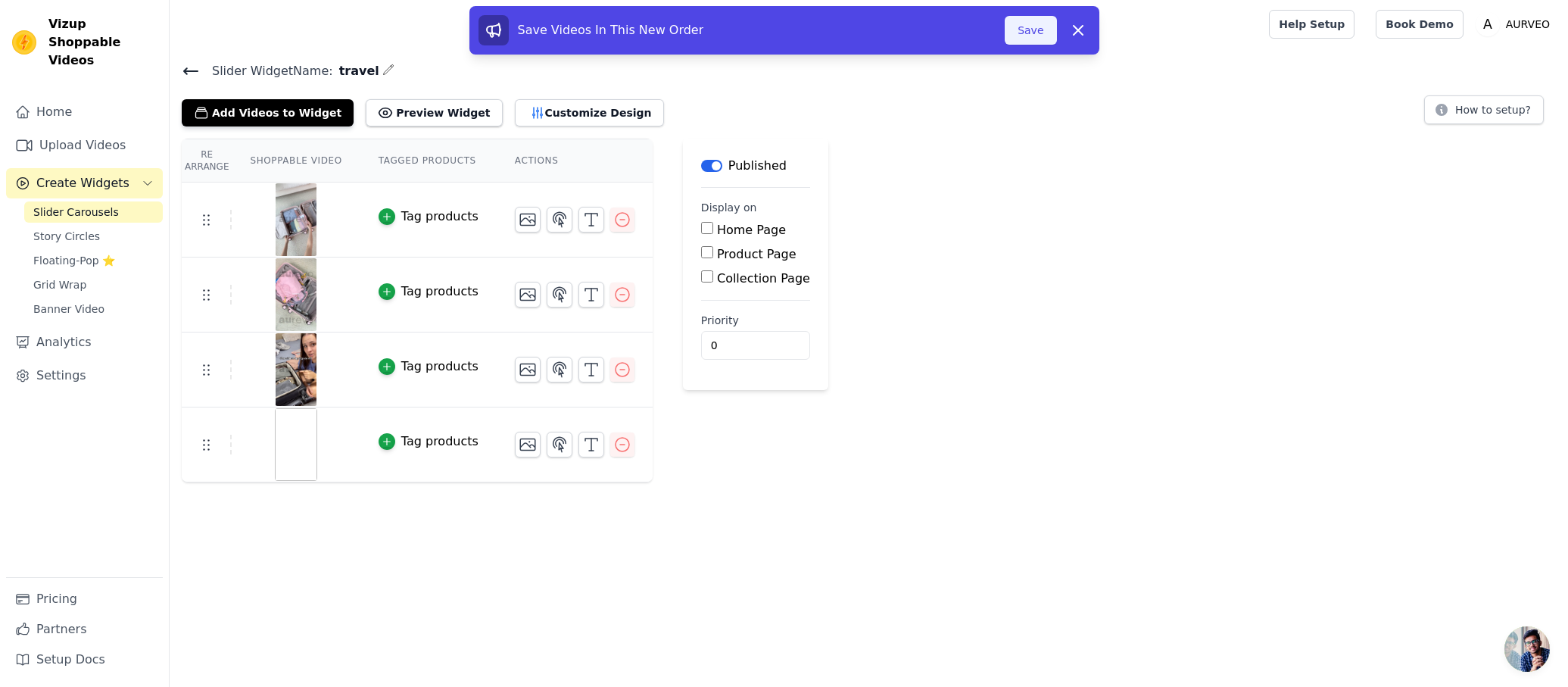
click at [1039, 32] on button "Save" at bounding box center [1030, 30] width 52 height 29
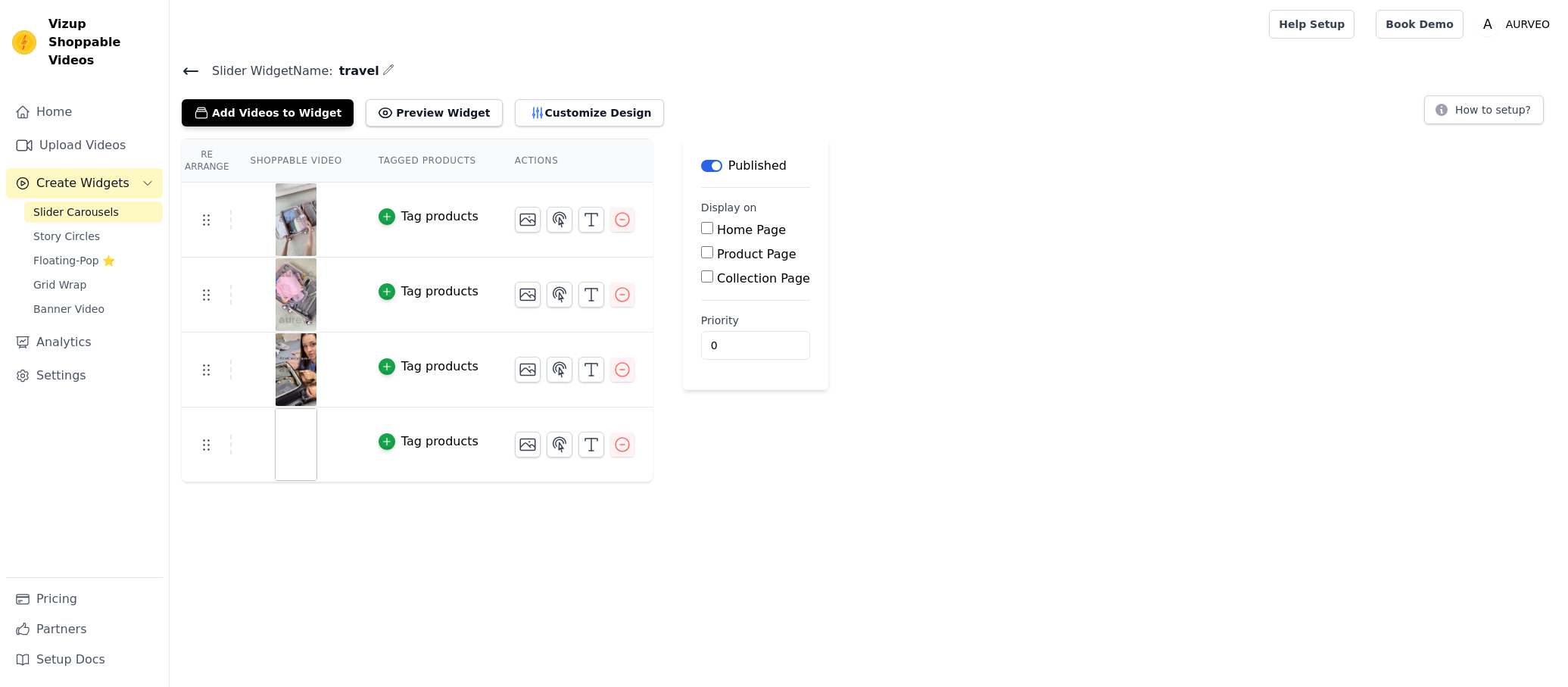
click at [722, 253] on label "Product Page" at bounding box center [756, 254] width 79 height 14
click at [714, 253] on input "Product Page" at bounding box center [707, 252] width 12 height 12
checkbox input "true"
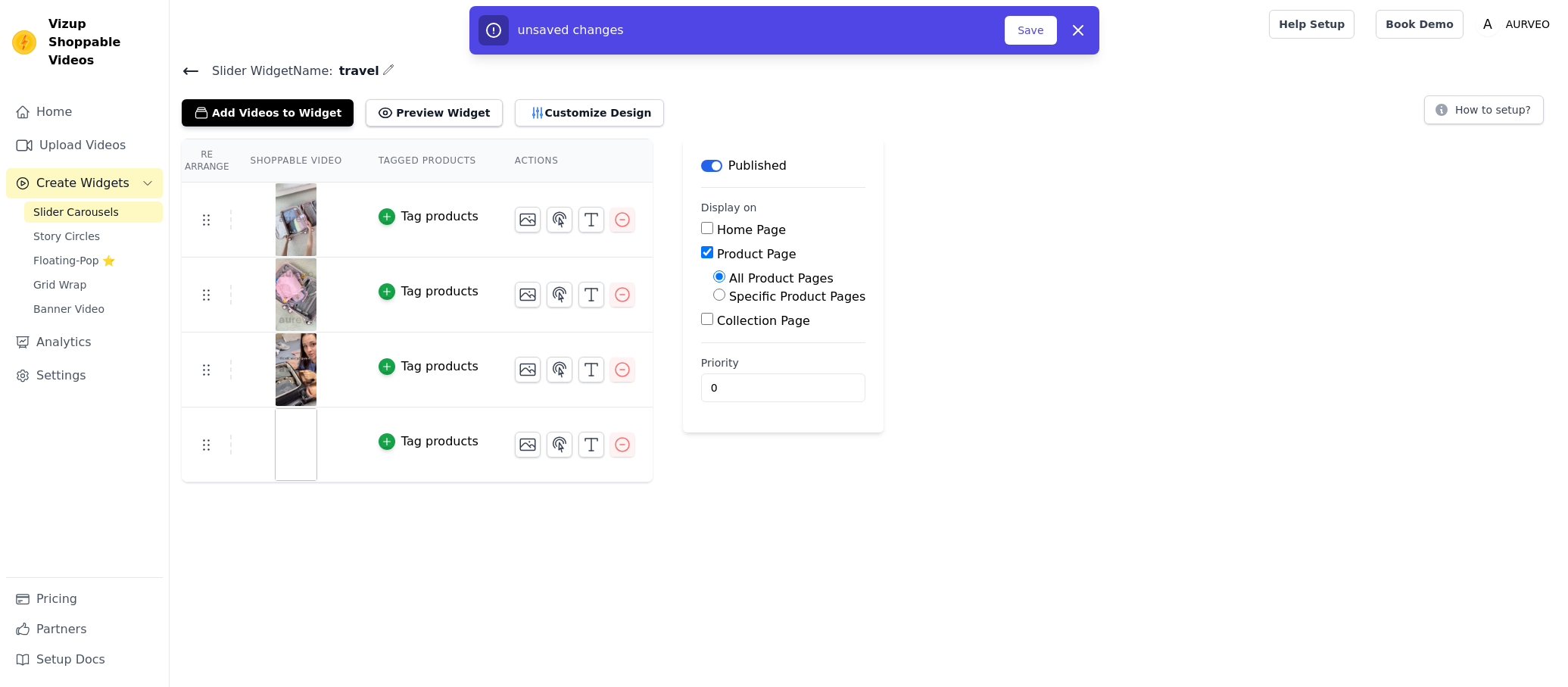
click at [808, 298] on label "Specific Product Pages" at bounding box center [797, 296] width 136 height 14
click at [725, 298] on input "Specific Product Pages" at bounding box center [719, 295] width 12 height 12
radio input "true"
click at [741, 336] on button "Select Products" at bounding box center [764, 331] width 101 height 26
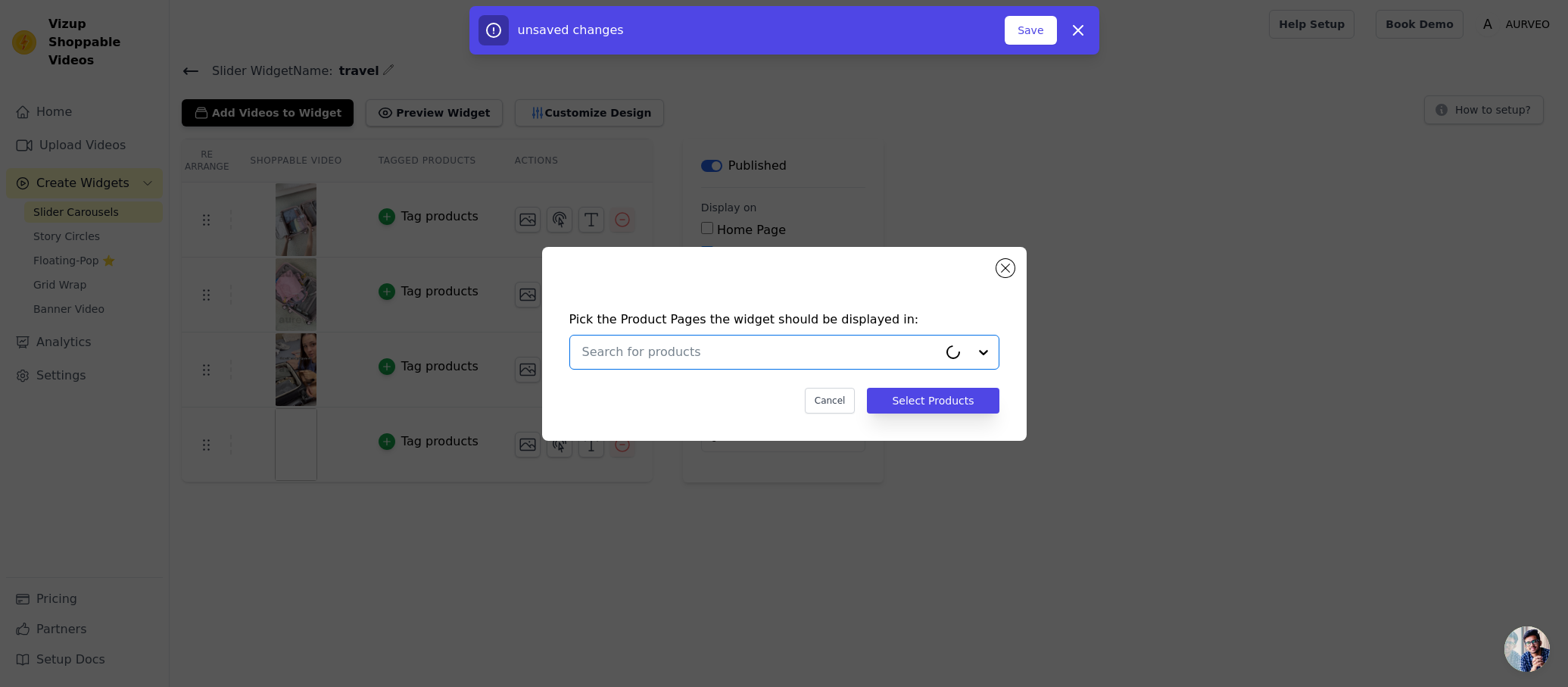
click at [755, 344] on input "text" at bounding box center [760, 352] width 355 height 18
click at [719, 389] on div "30% Off – AURVEO™ Travel Compression Bags" at bounding box center [743, 388] width 246 height 15
click at [943, 403] on button "Select Products" at bounding box center [932, 401] width 132 height 26
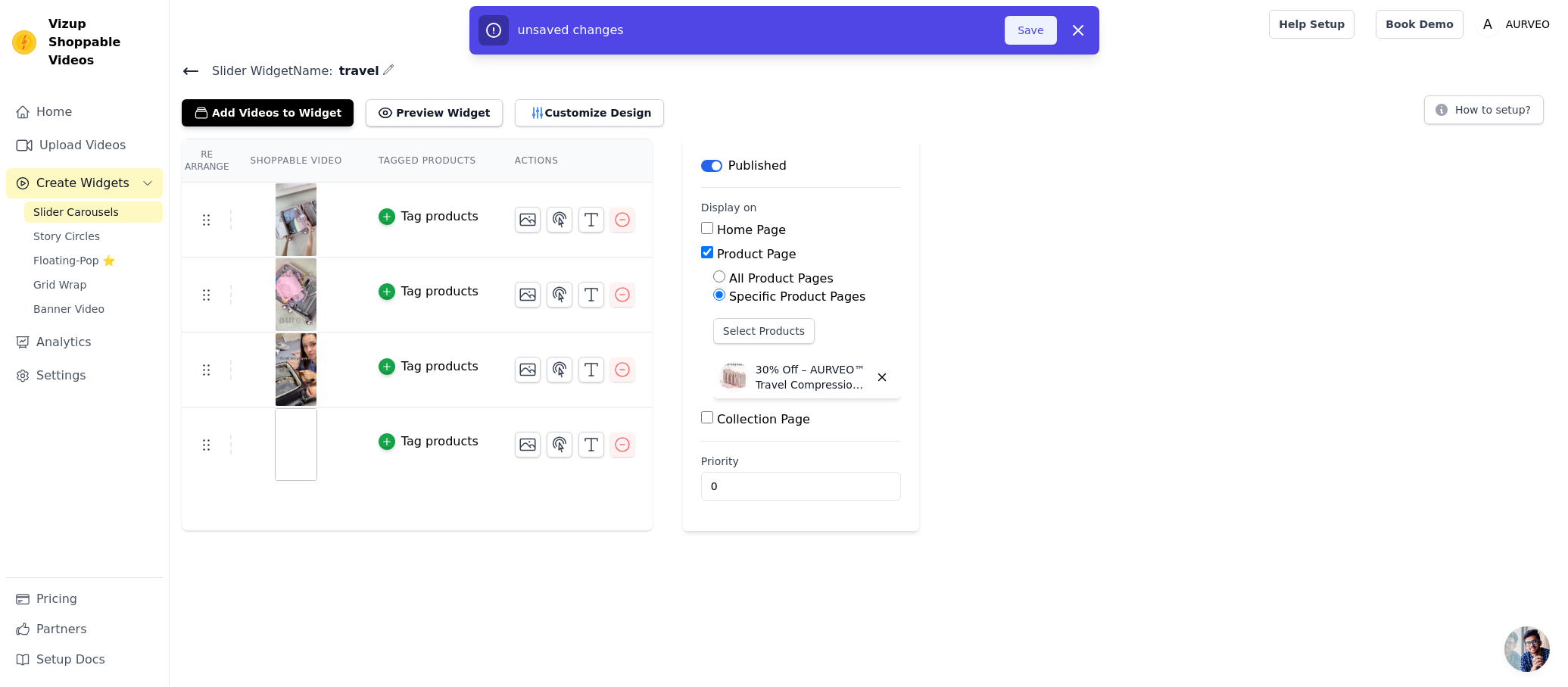
click at [1032, 19] on button "Save" at bounding box center [1030, 30] width 52 height 29
